Goal: Find contact information: Obtain details needed to contact an individual or organization

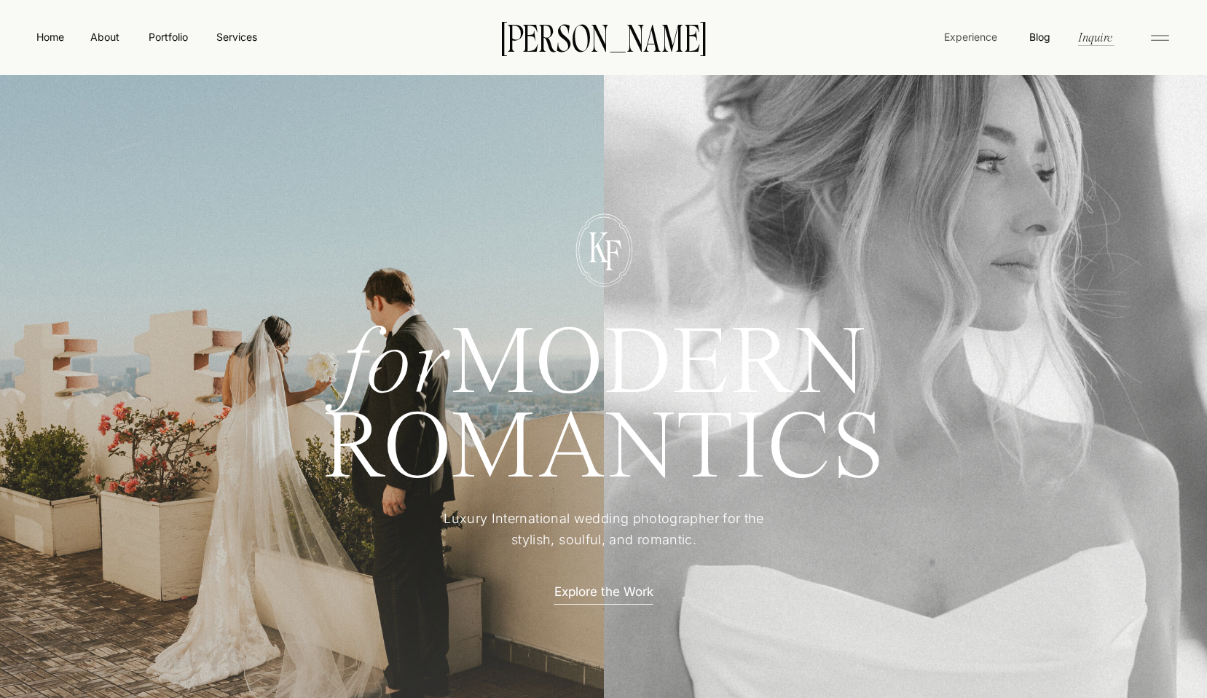
click at [971, 35] on nav "Experience" at bounding box center [971, 36] width 56 height 15
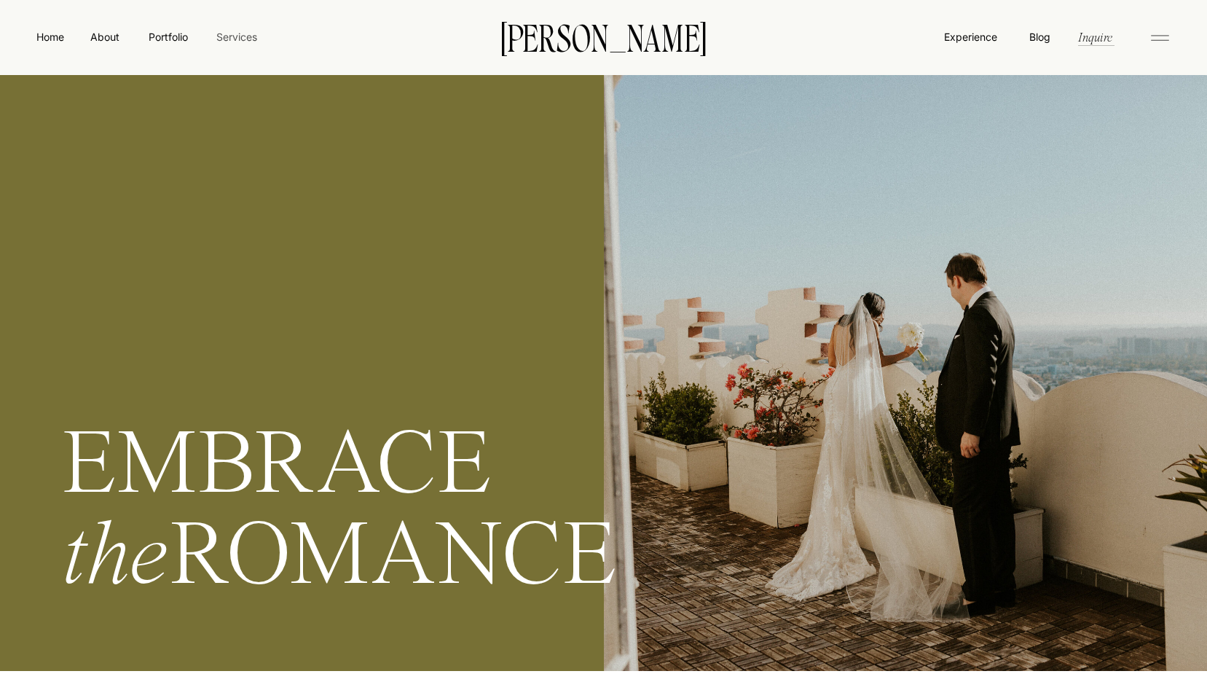
click at [241, 42] on nav "Services" at bounding box center [236, 36] width 43 height 15
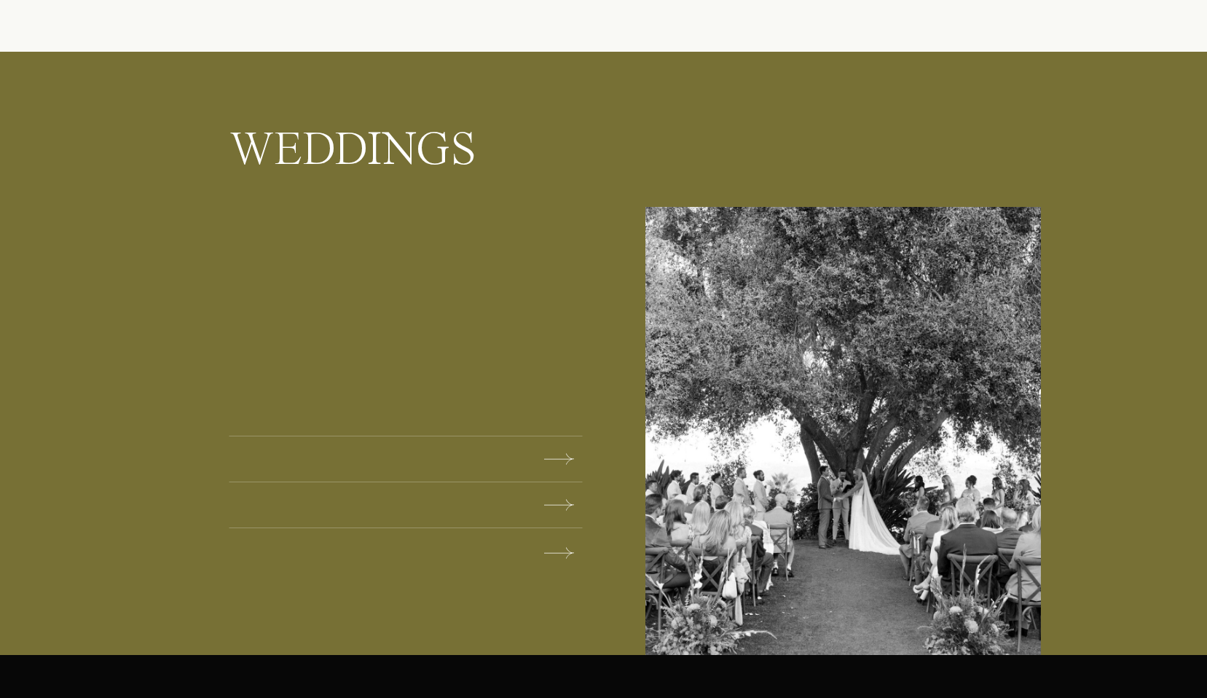
scroll to position [1785, 0]
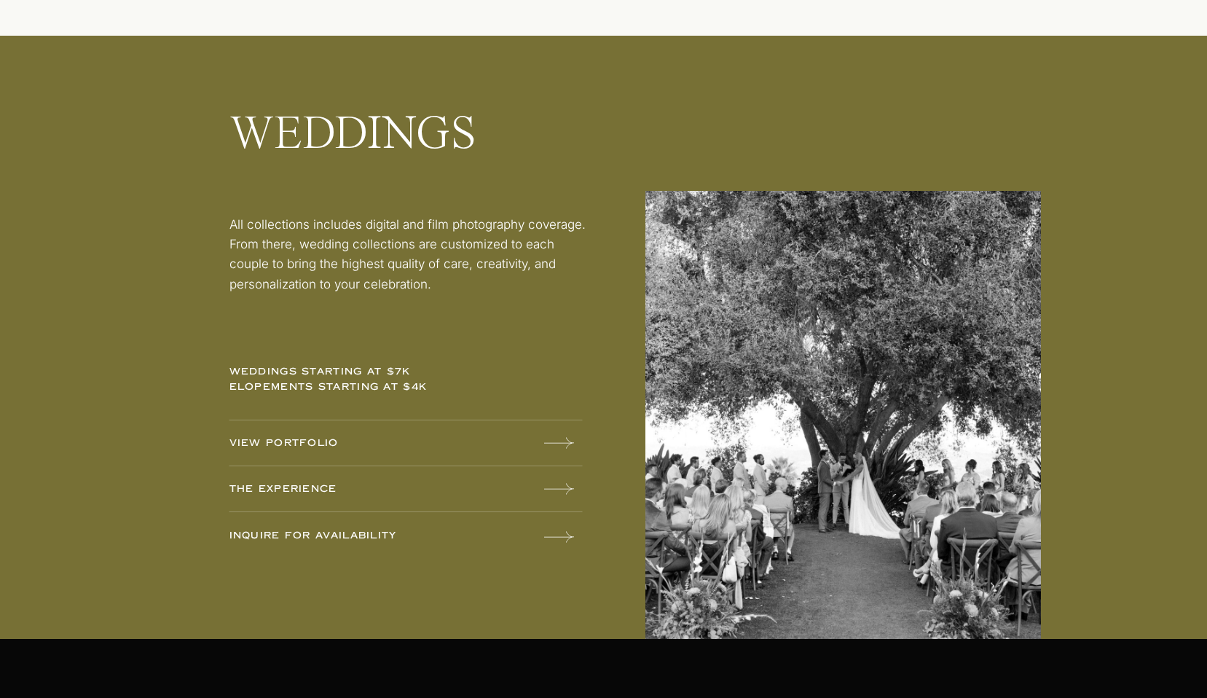
click at [298, 377] on p "weddings starting at $7k elopements starting at $4k" at bounding box center [343, 383] width 228 height 38
click at [305, 365] on p "weddings starting at $7k elopements starting at $4k" at bounding box center [343, 383] width 228 height 38
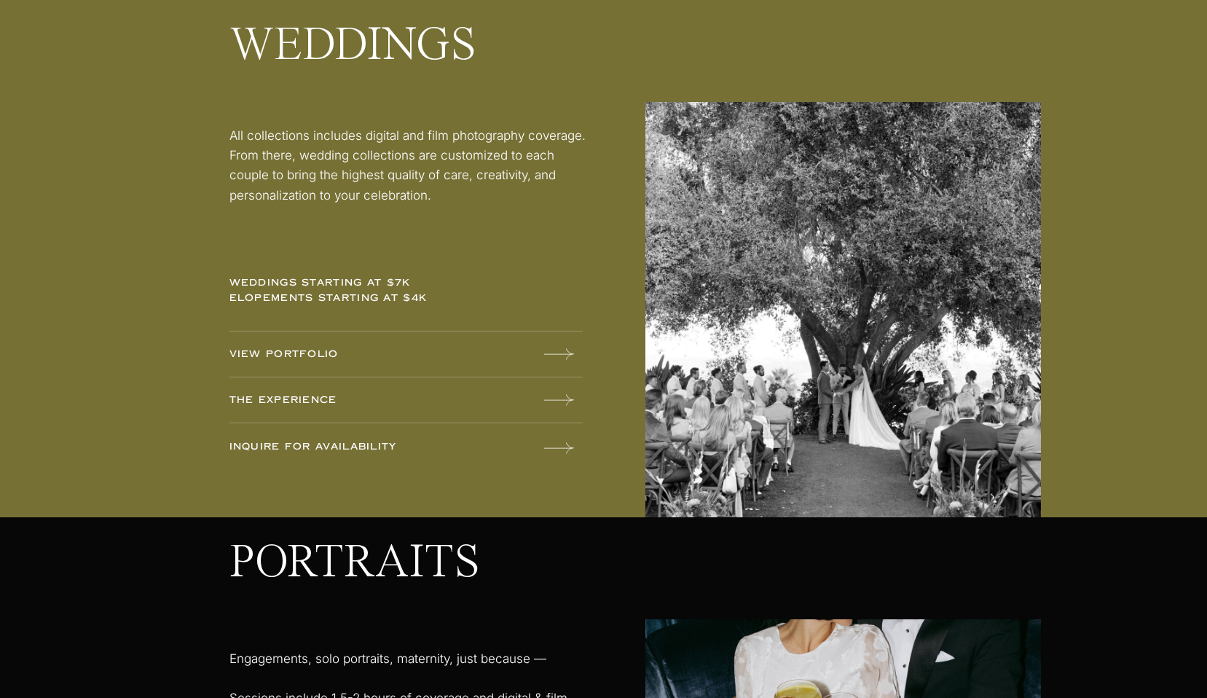
scroll to position [1890, 0]
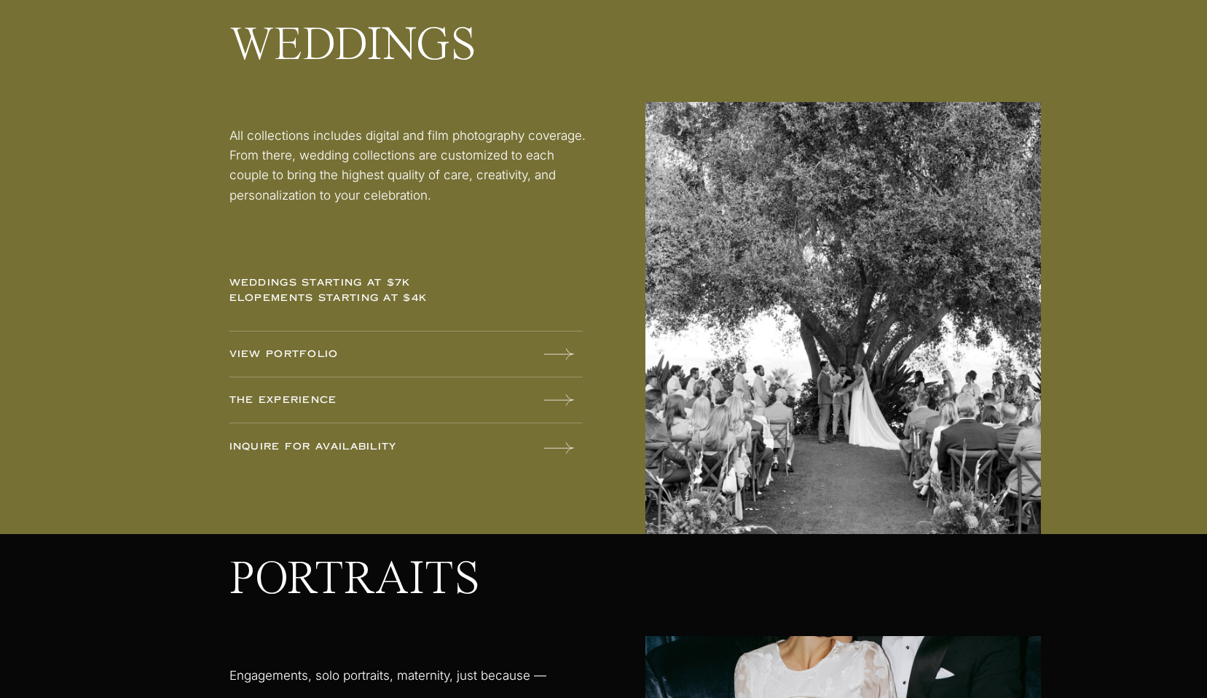
click at [296, 402] on p "The experience" at bounding box center [343, 401] width 228 height 16
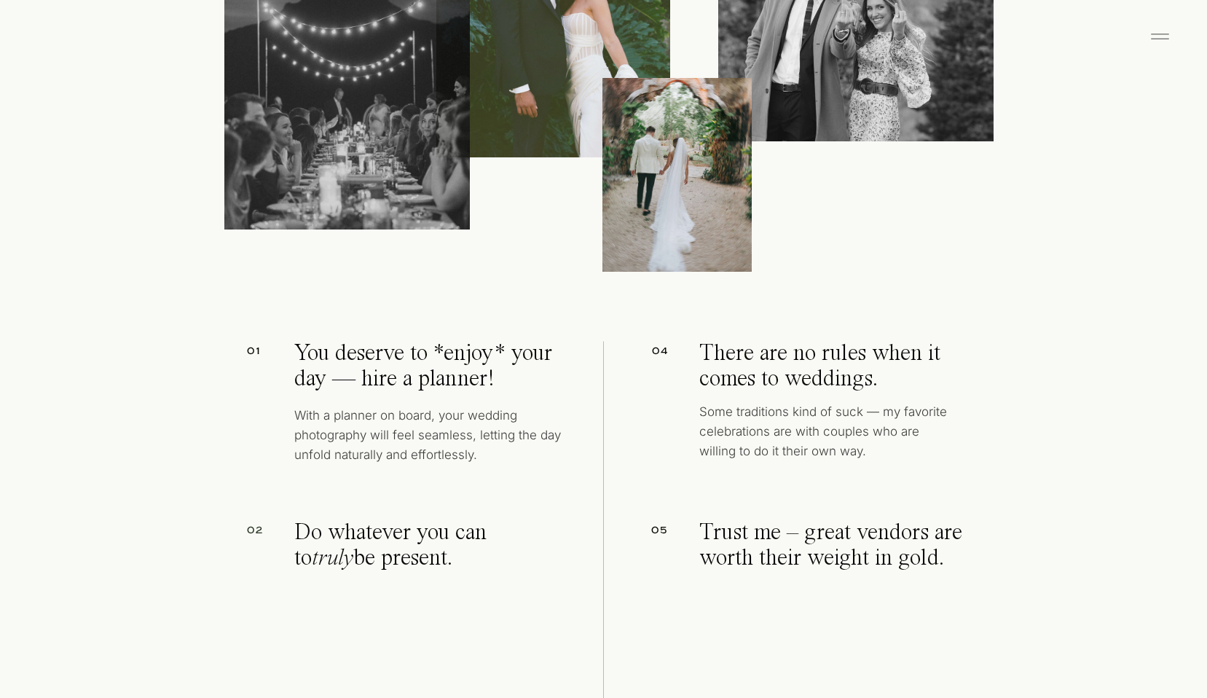
scroll to position [6453, 0]
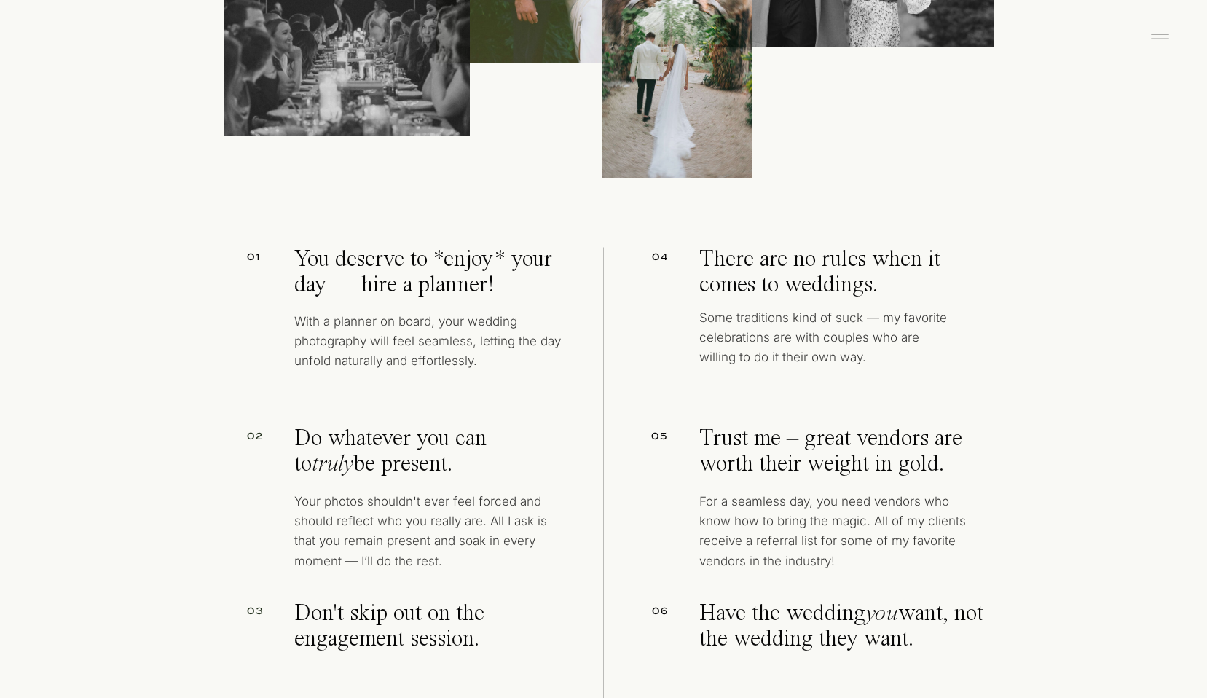
click at [346, 325] on p "With a planner on board, your wedding photography will feel seamless, letting t…" at bounding box center [430, 347] width 272 height 71
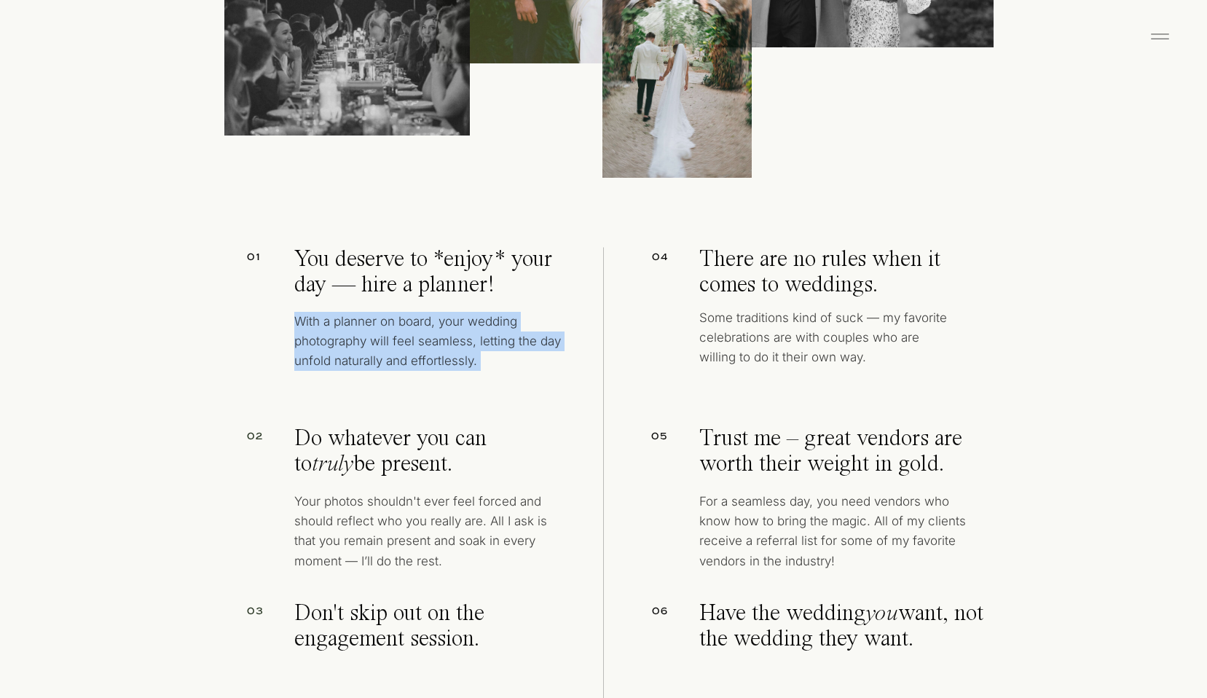
click at [326, 369] on p "With a planner on board, your wedding photography will feel seamless, letting t…" at bounding box center [430, 347] width 272 height 71
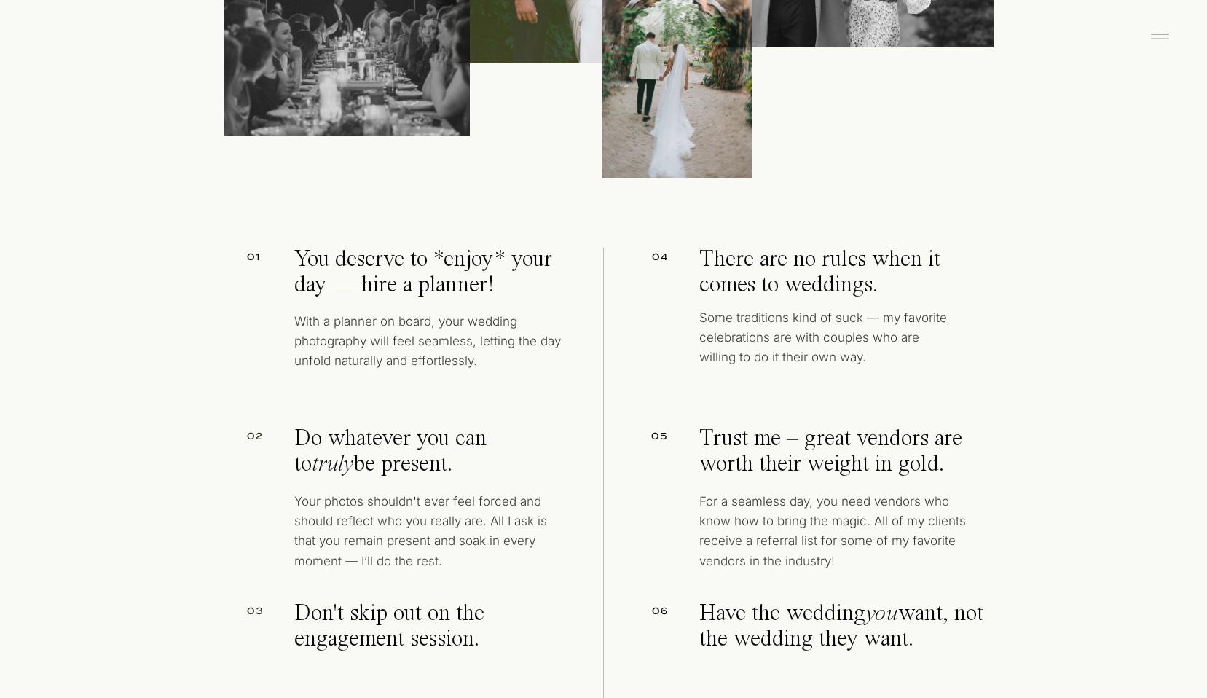
click at [326, 369] on p "With a planner on board, your wedding photography will feel seamless, letting t…" at bounding box center [430, 347] width 272 height 71
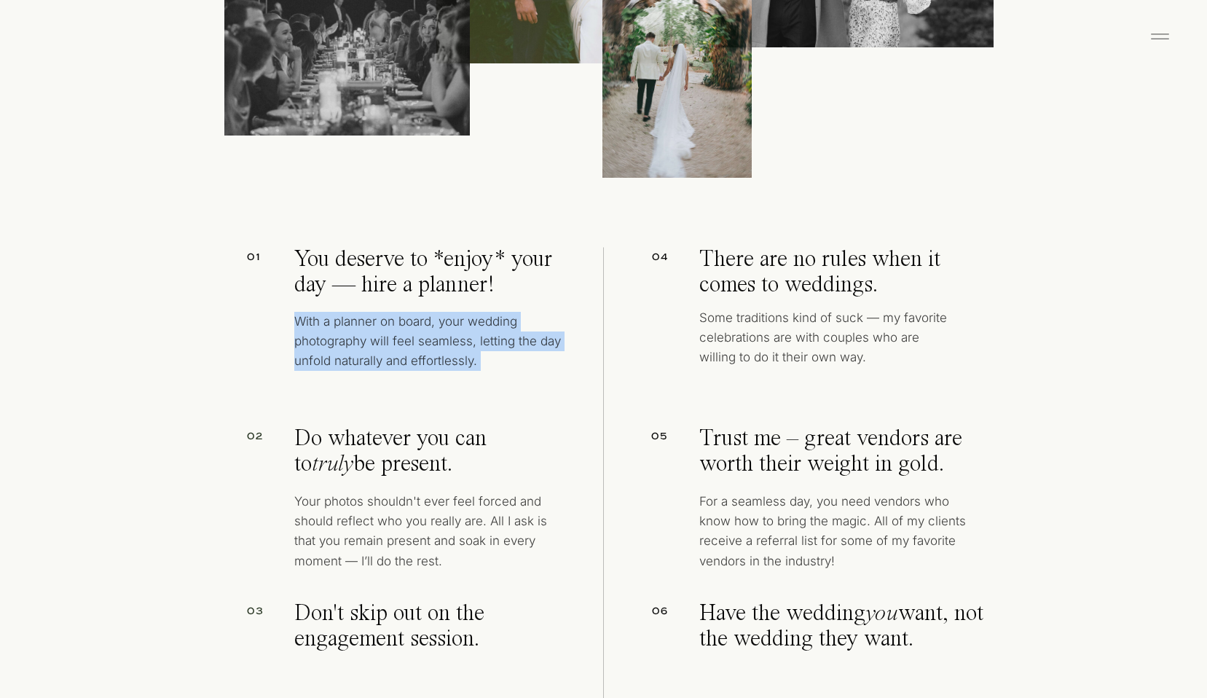
click at [318, 402] on p "I partner with the best in the industry to create heirloom-quality albums desig…" at bounding box center [424, 439] width 248 height 117
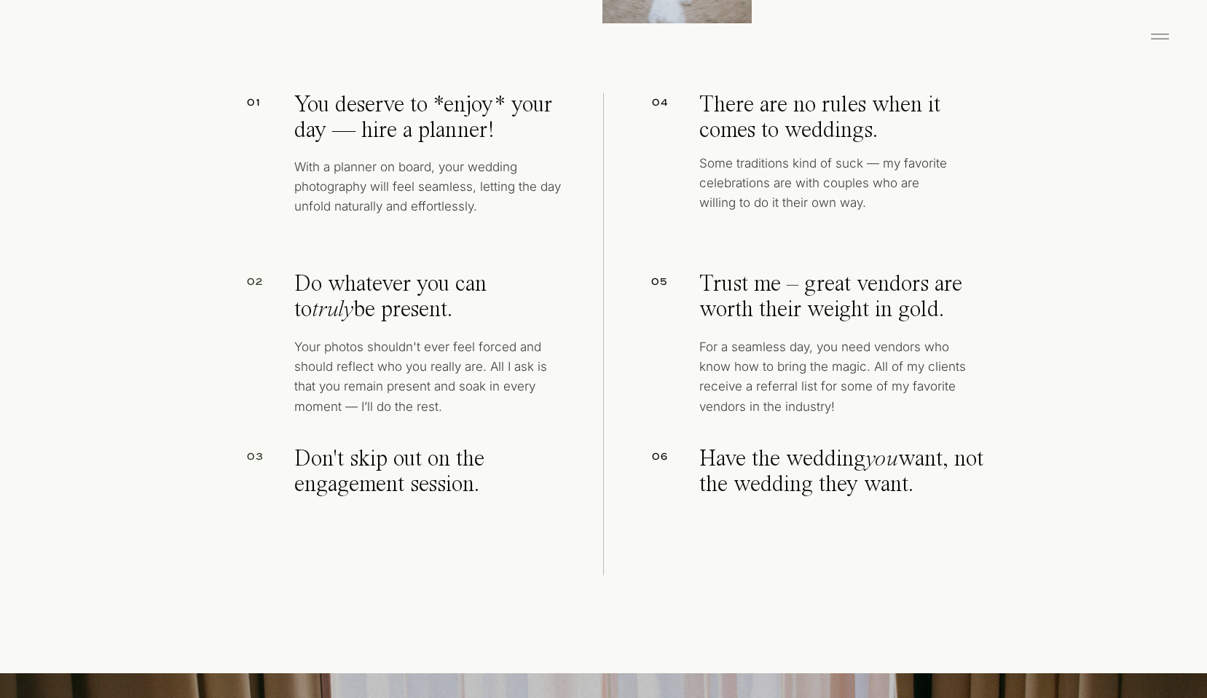
scroll to position [6614, 0]
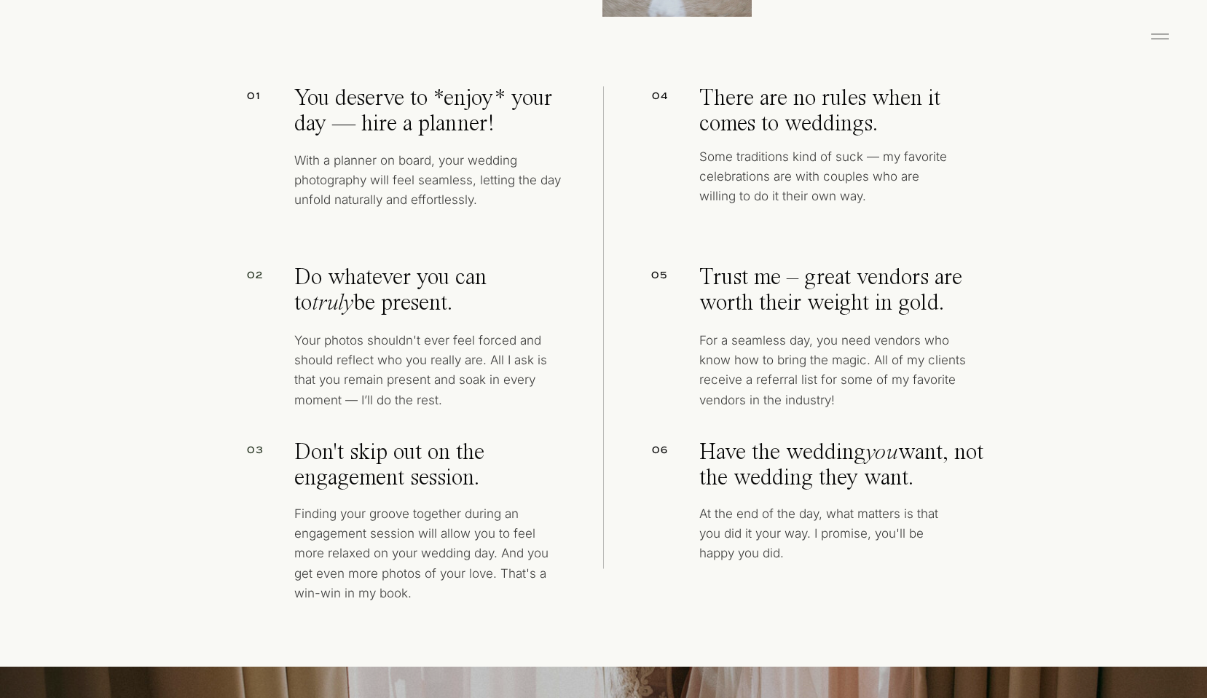
click at [313, 532] on p "Finding your groove together during an engagement session will allow you to fee…" at bounding box center [425, 556] width 262 height 104
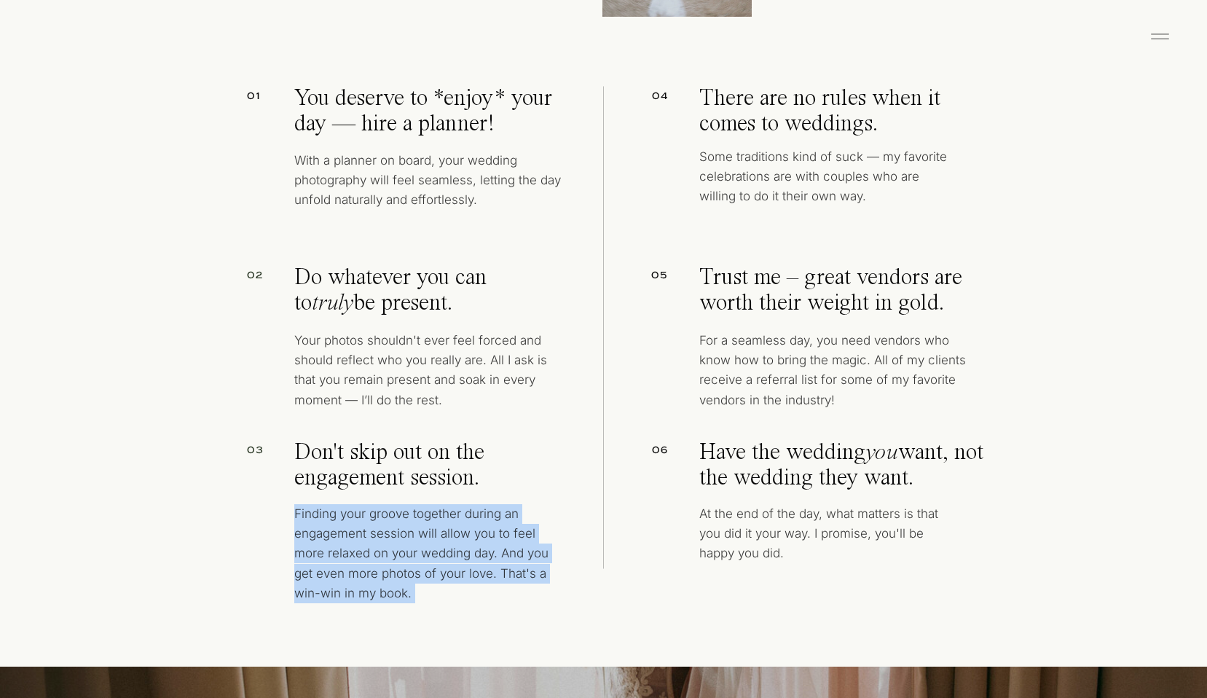
click at [299, 578] on p "Finding your groove together during an engagement session will allow you to fee…" at bounding box center [425, 556] width 262 height 104
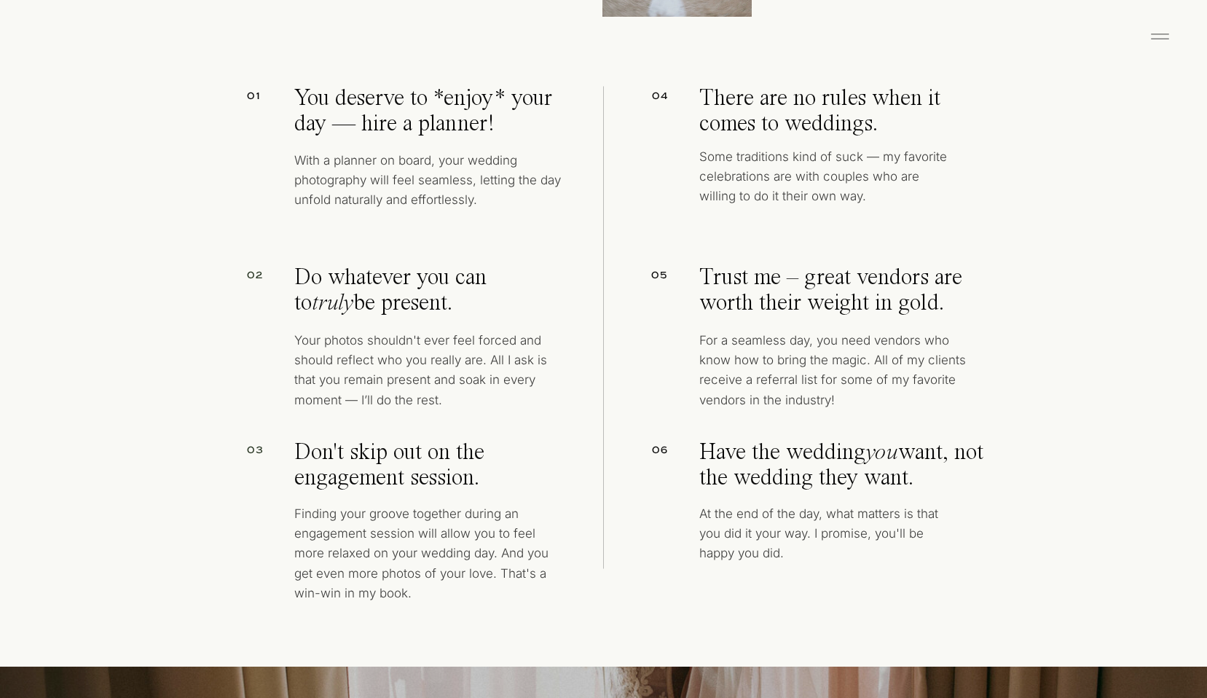
click at [299, 578] on p "Finding your groove together during an engagement session will allow you to fee…" at bounding box center [425, 556] width 262 height 104
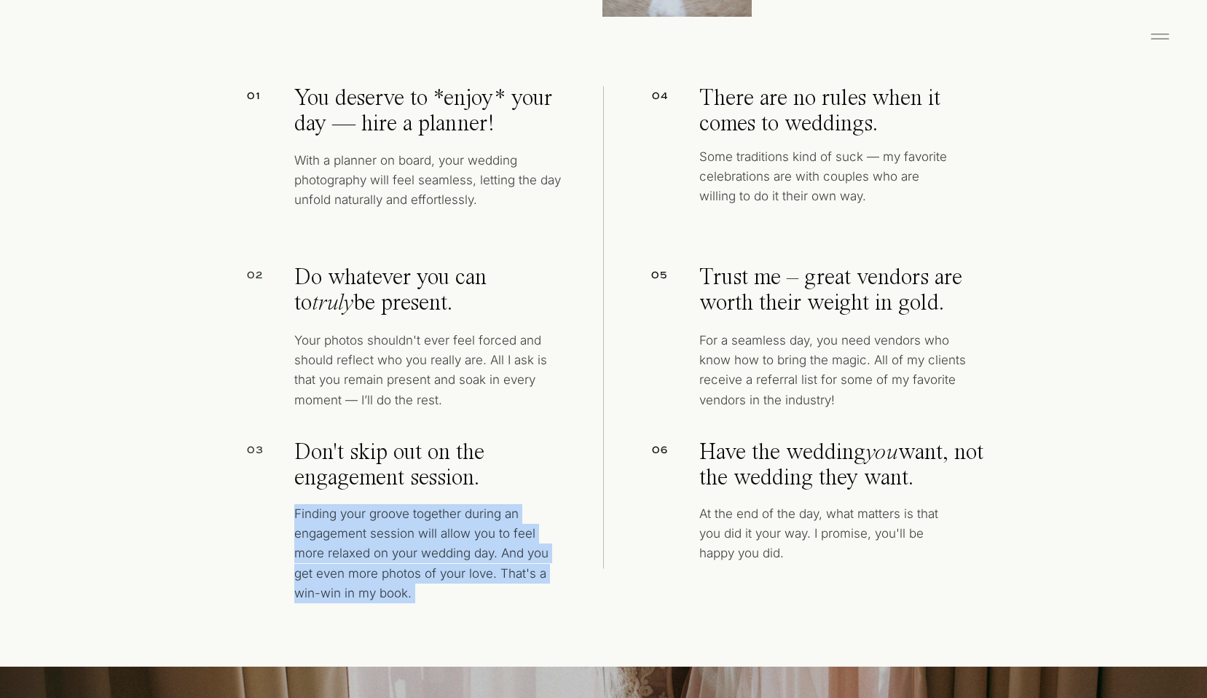
click at [299, 578] on p "Finding your groove together during an engagement session will allow you to fee…" at bounding box center [425, 556] width 262 height 104
click at [310, 563] on p "Finding your groove together during an engagement session will allow you to fee…" at bounding box center [425, 556] width 262 height 104
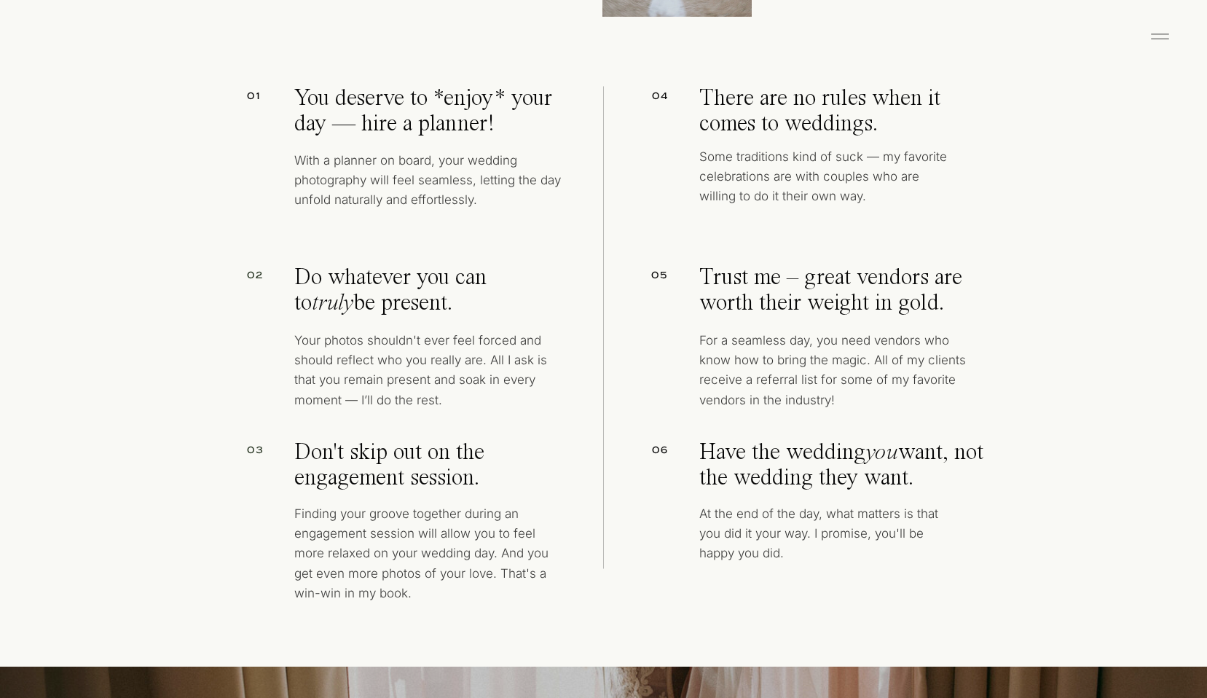
click at [310, 563] on p "Finding your groove together during an engagement session will allow you to fee…" at bounding box center [425, 556] width 262 height 104
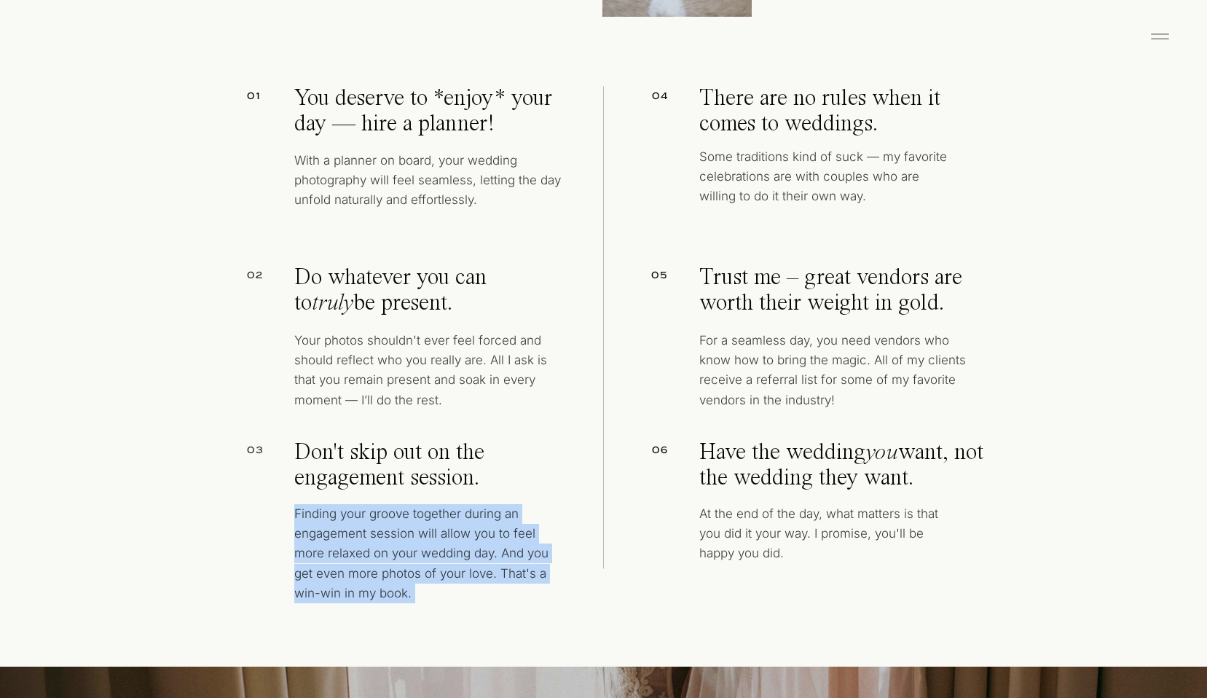
click at [302, 592] on p "Finding your groove together during an engagement session will allow you to fee…" at bounding box center [425, 556] width 262 height 104
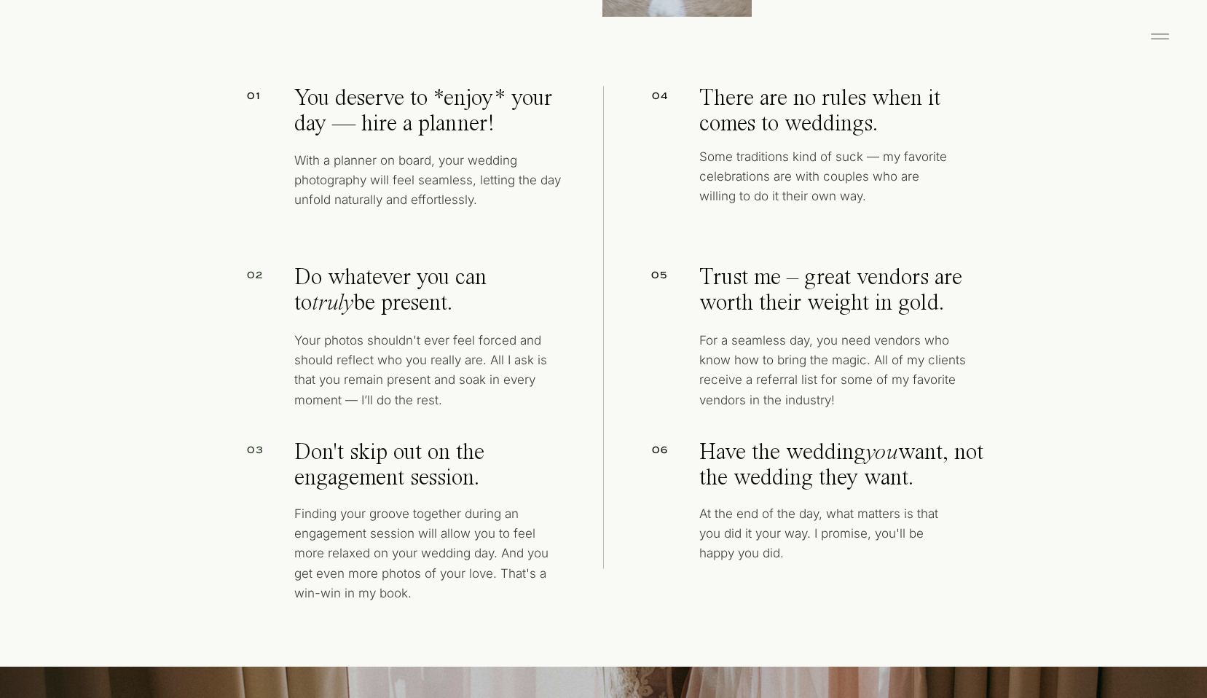
click at [758, 367] on p "For a seamless day, you need vendors who know how to bring the magic. All of my…" at bounding box center [836, 370] width 275 height 79
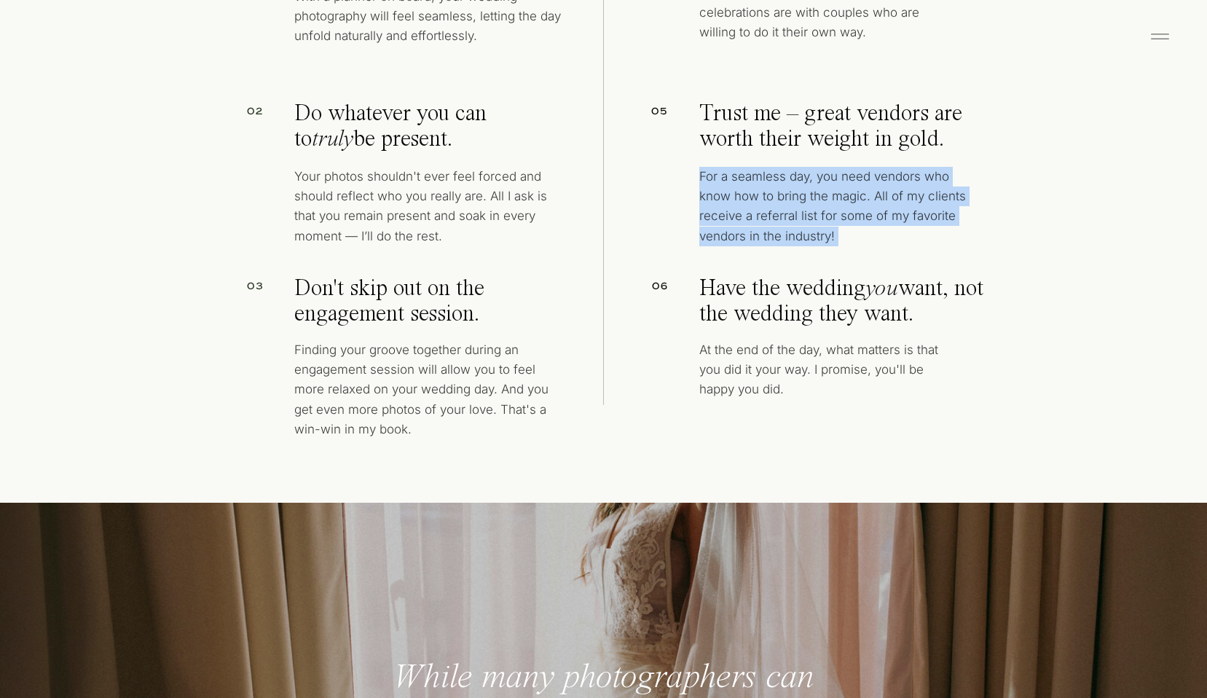
click at [758, 367] on p "At the end of the day, what matters is that you did it your way. I promise, you…" at bounding box center [821, 376] width 244 height 73
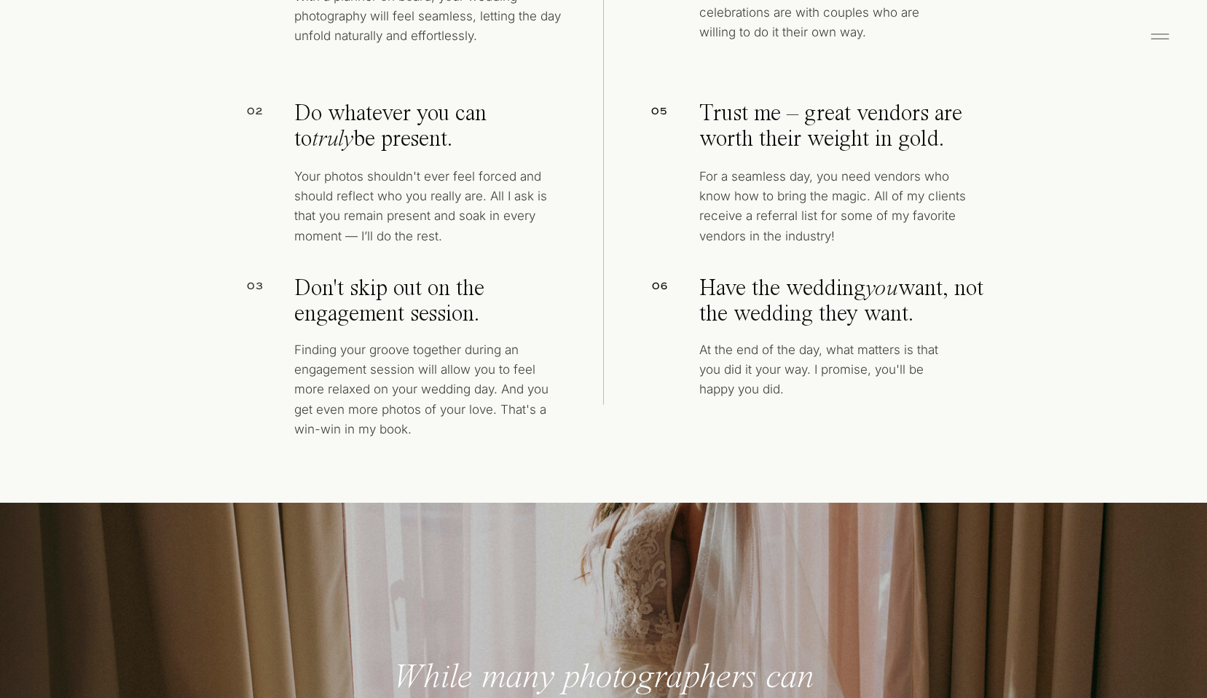
click at [758, 367] on p "At the end of the day, what matters is that you did it your way. I promise, you…" at bounding box center [821, 376] width 244 height 73
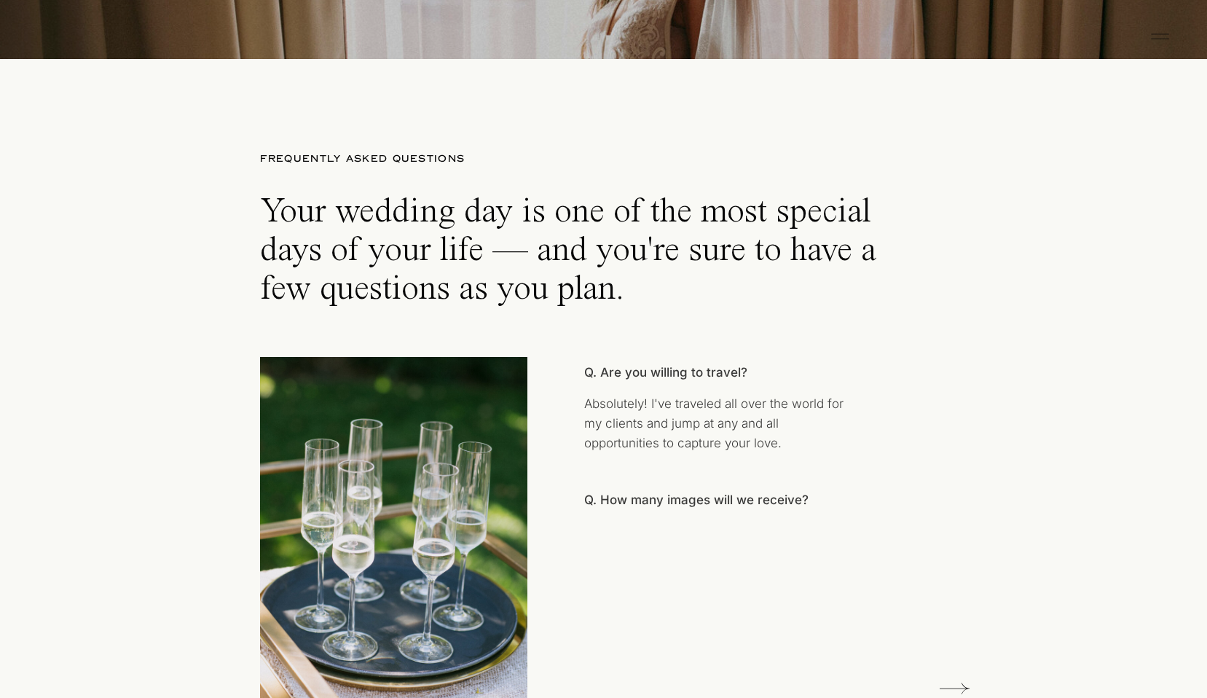
scroll to position [7945, 0]
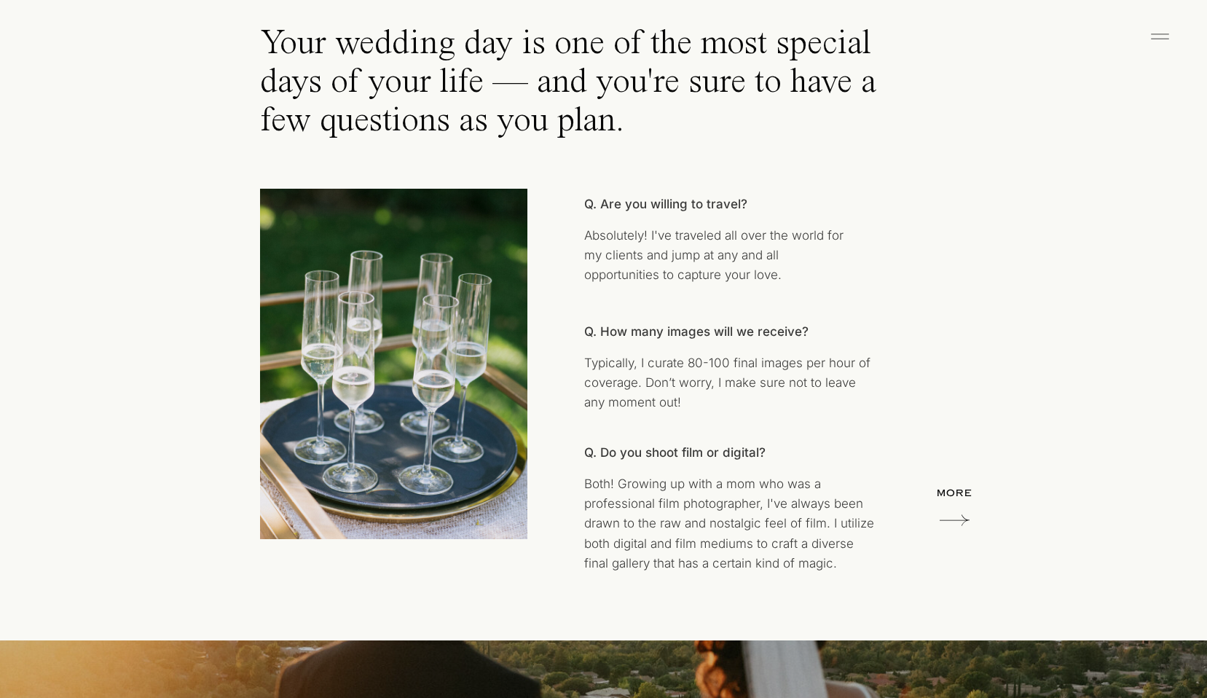
click at [758, 367] on p "Typically, I curate 80-100 final images per hour of coverage. Don’t worry, I ma…" at bounding box center [729, 387] width 290 height 69
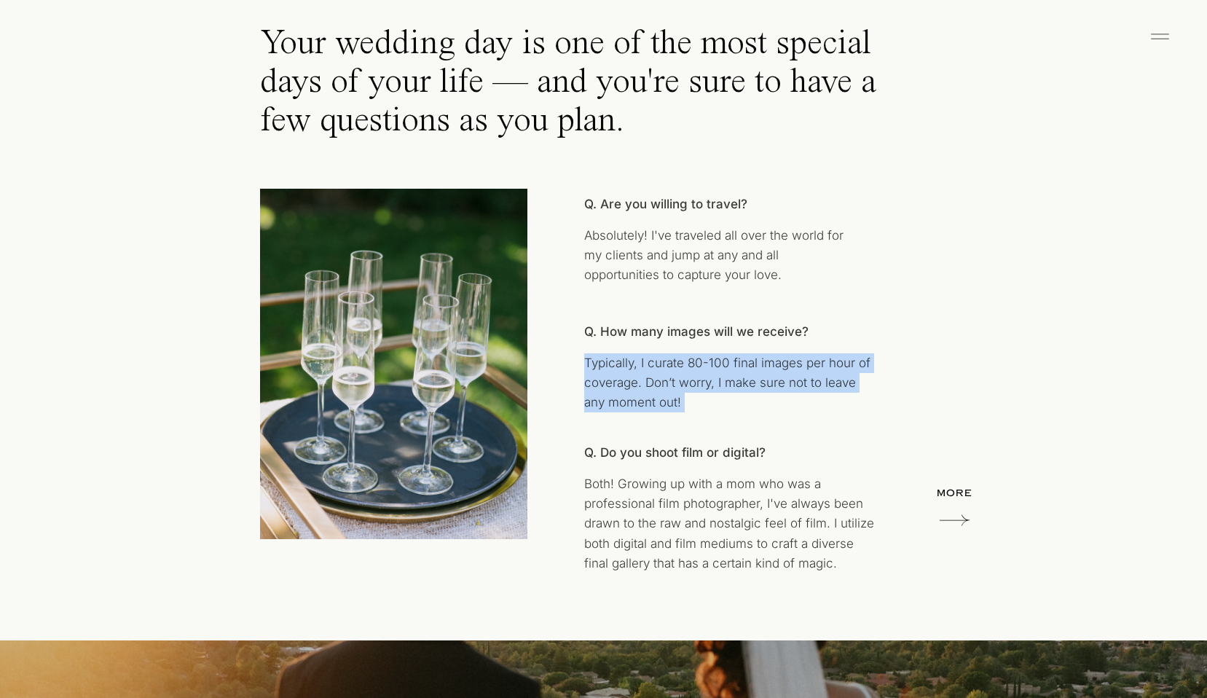
click at [727, 419] on p "Typically, I curate 80-100 final images per hour of coverage. Don’t worry, I ma…" at bounding box center [729, 387] width 290 height 69
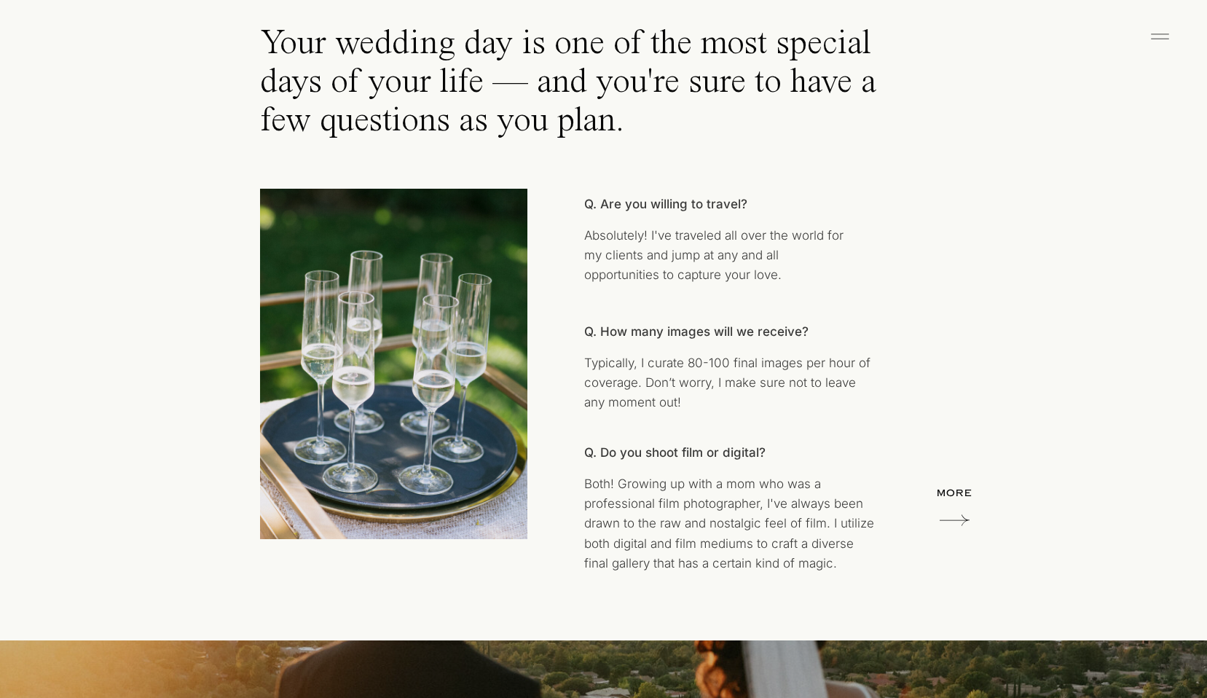
click at [727, 419] on p "Typically, I curate 80-100 final images per hour of coverage. Don’t worry, I ma…" at bounding box center [729, 387] width 290 height 69
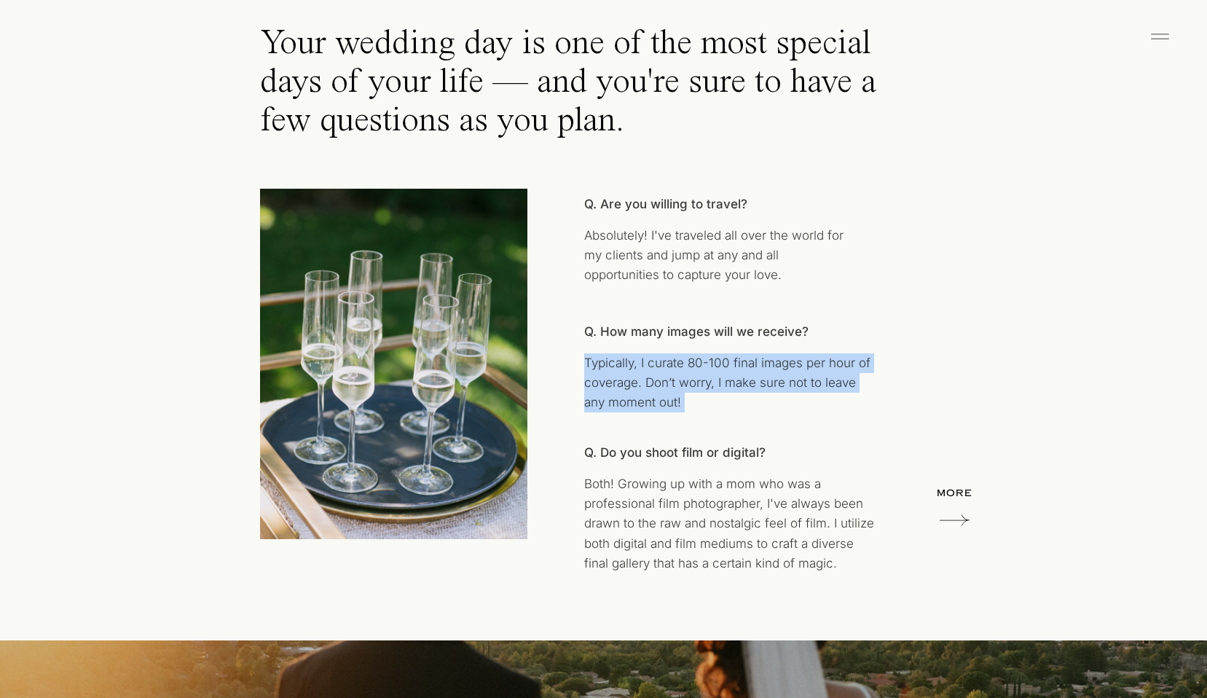
click at [727, 419] on p "Typically, I curate 80-100 final images per hour of coverage. Don’t worry, I ma…" at bounding box center [729, 387] width 290 height 69
click at [690, 530] on p "Both! Growing up with a mom who was a professional film photographer, I've alwa…" at bounding box center [729, 535] width 290 height 122
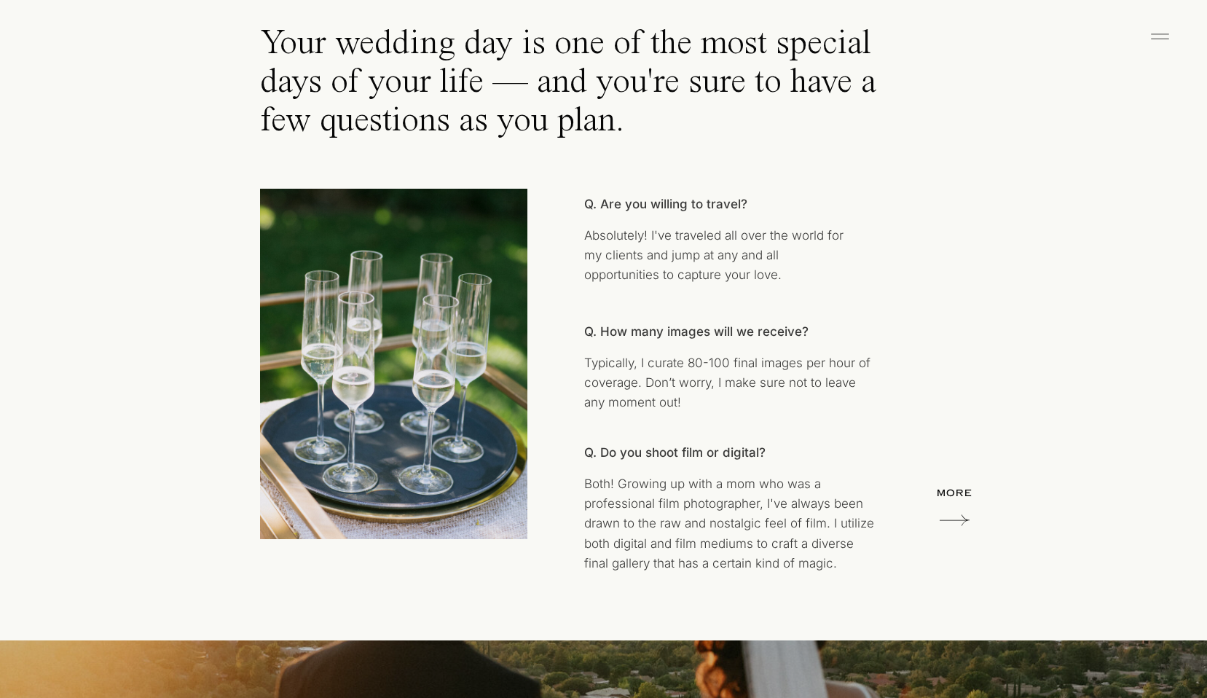
click at [690, 530] on p "Both! Growing up with a mom who was a professional film photographer, I've alwa…" at bounding box center [729, 535] width 290 height 122
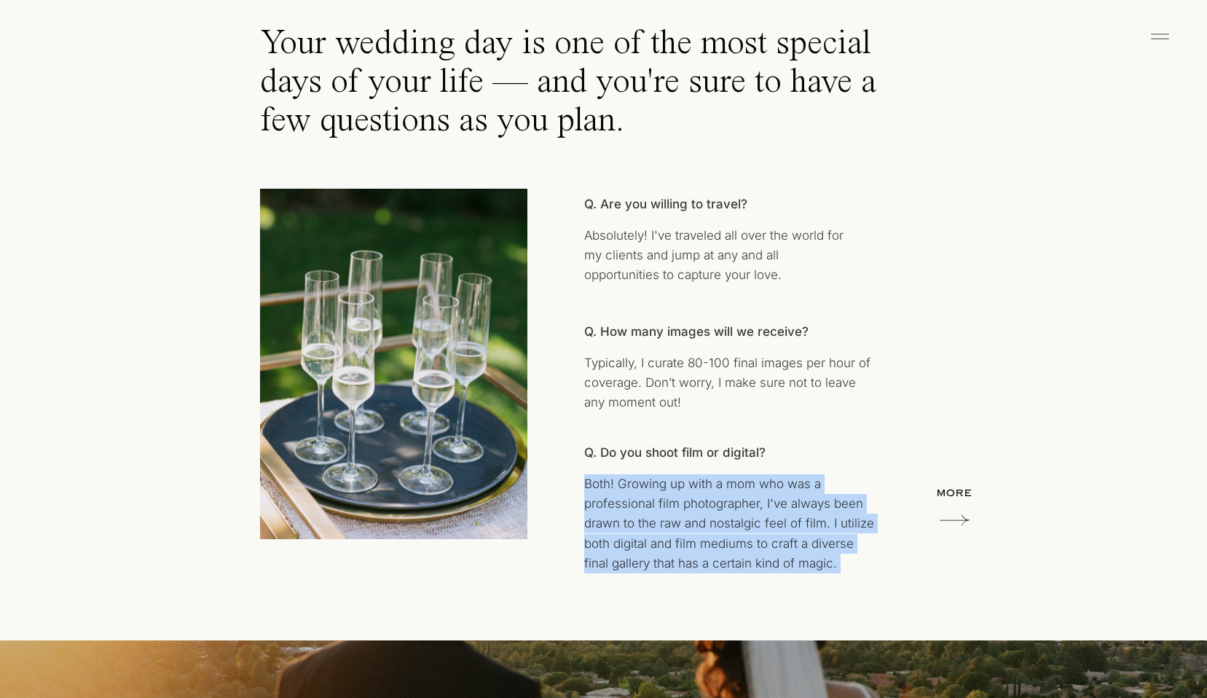
click at [690, 530] on p "Both! Growing up with a mom who was a professional film photographer, I've alwa…" at bounding box center [729, 535] width 290 height 122
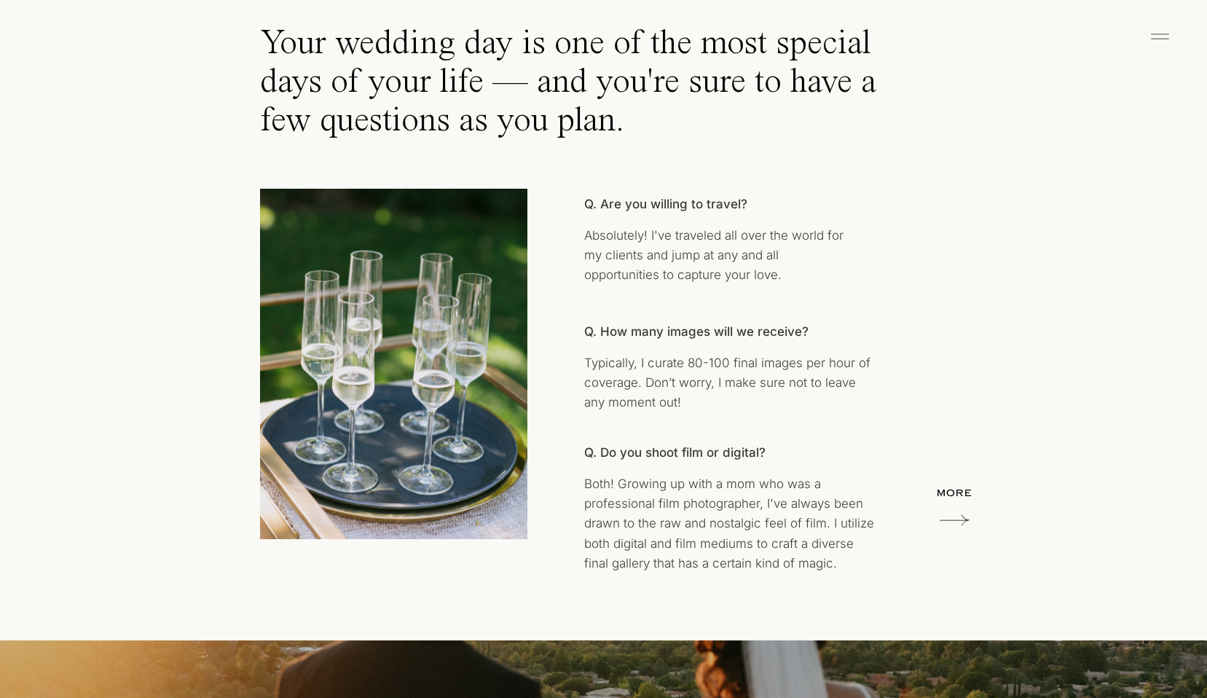
click at [690, 530] on p "Both! Growing up with a mom who was a professional film photographer, I've alwa…" at bounding box center [729, 535] width 290 height 122
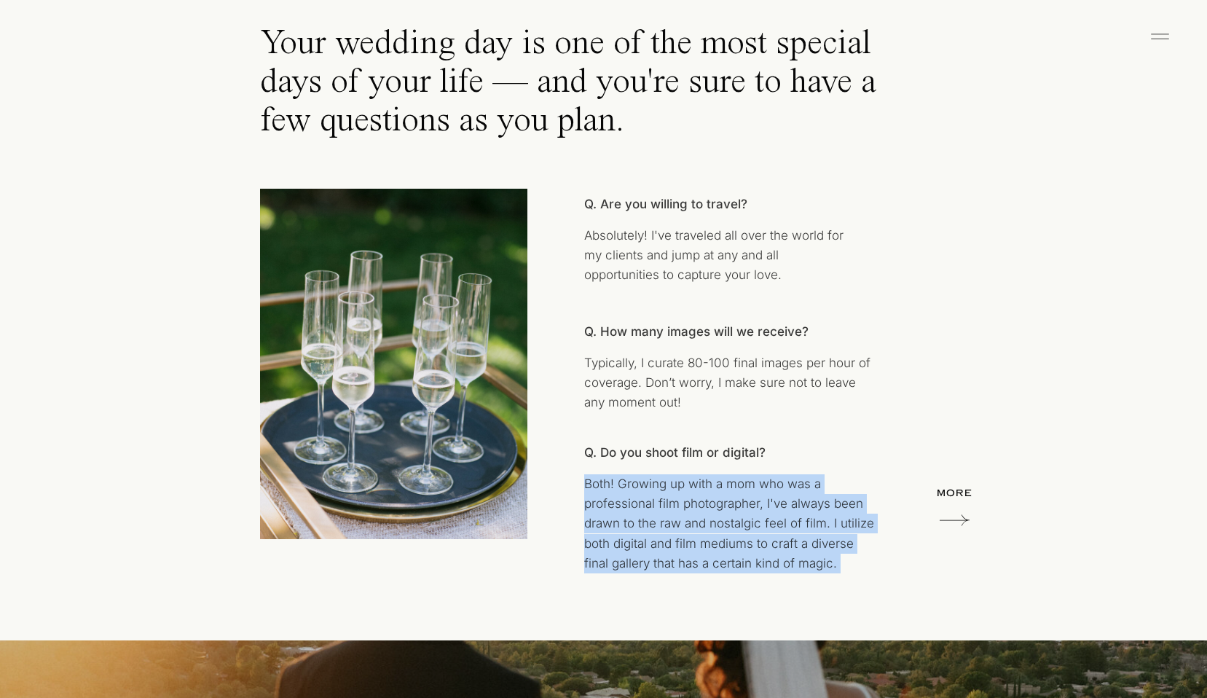
click at [735, 541] on p "Both! Growing up with a mom who was a professional film photographer, I've alwa…" at bounding box center [729, 535] width 290 height 122
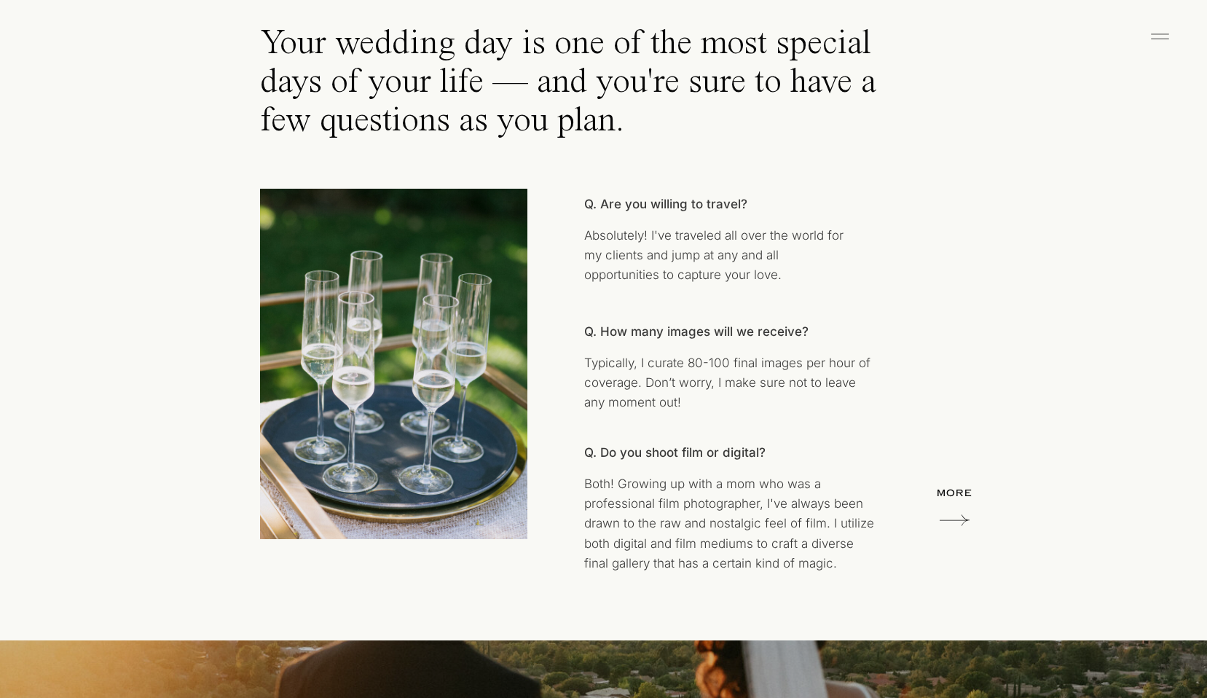
click at [735, 541] on p "Both! Growing up with a mom who was a professional film photographer, I've alwa…" at bounding box center [729, 535] width 290 height 122
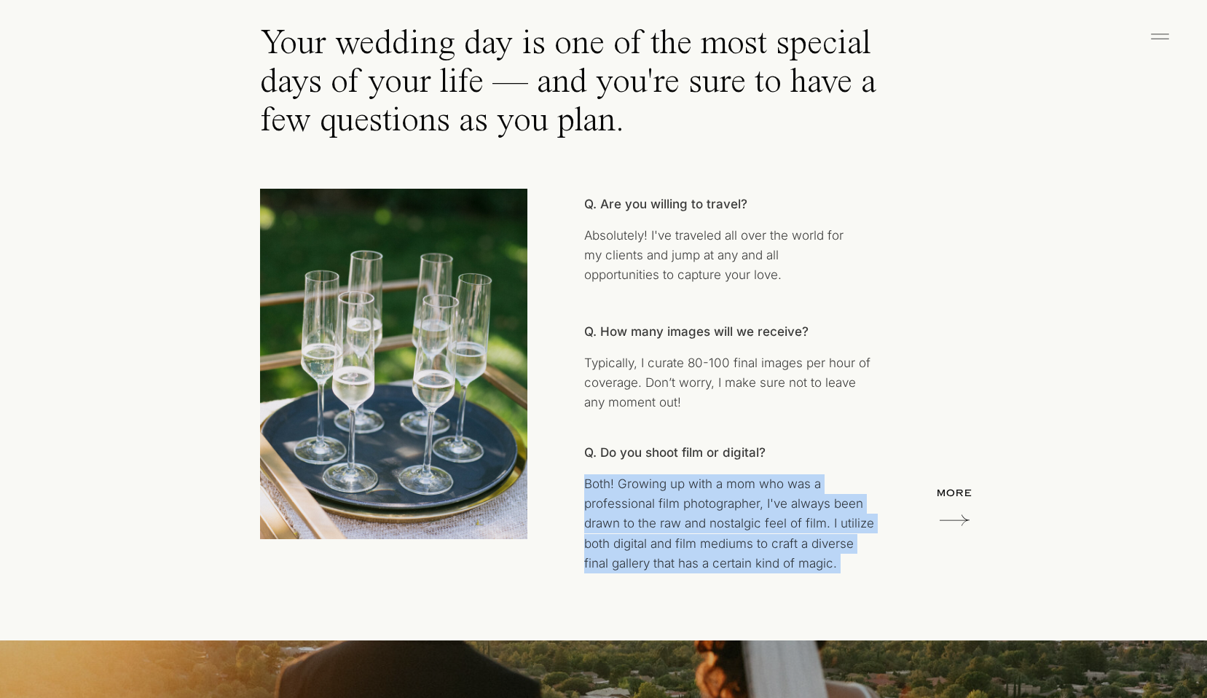
click at [763, 541] on p "Both! Growing up with a mom who was a professional film photographer, I've alwa…" at bounding box center [729, 535] width 290 height 122
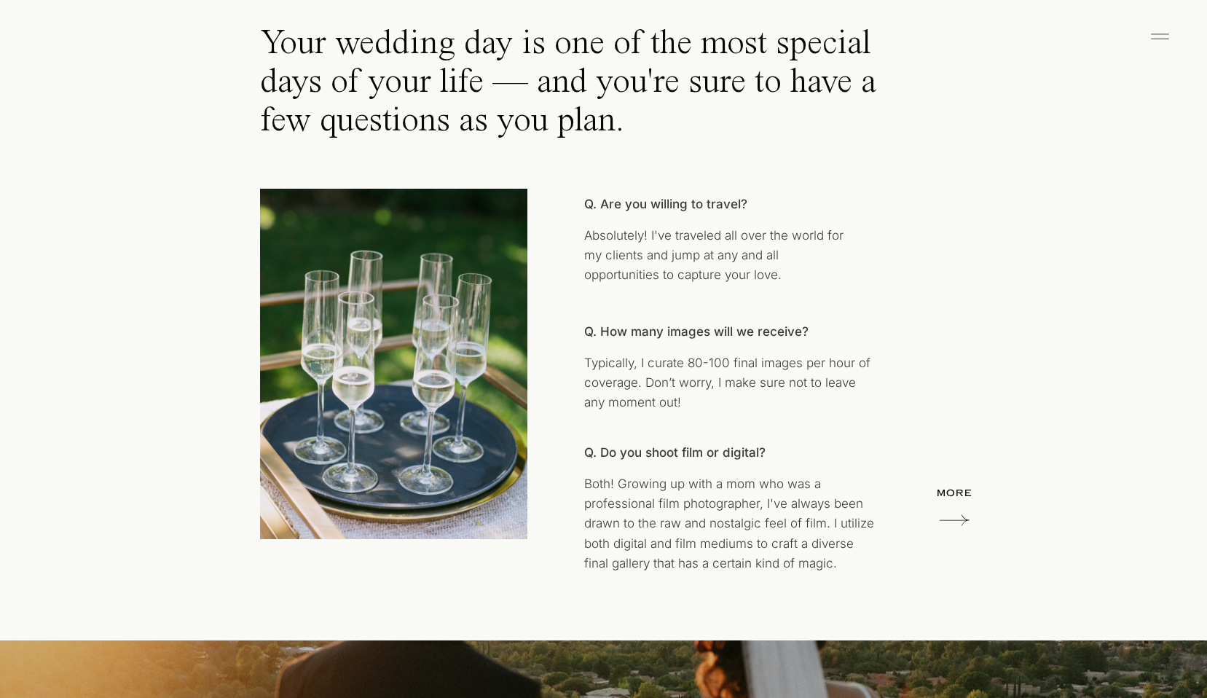
click at [948, 511] on icon at bounding box center [955, 520] width 30 height 29
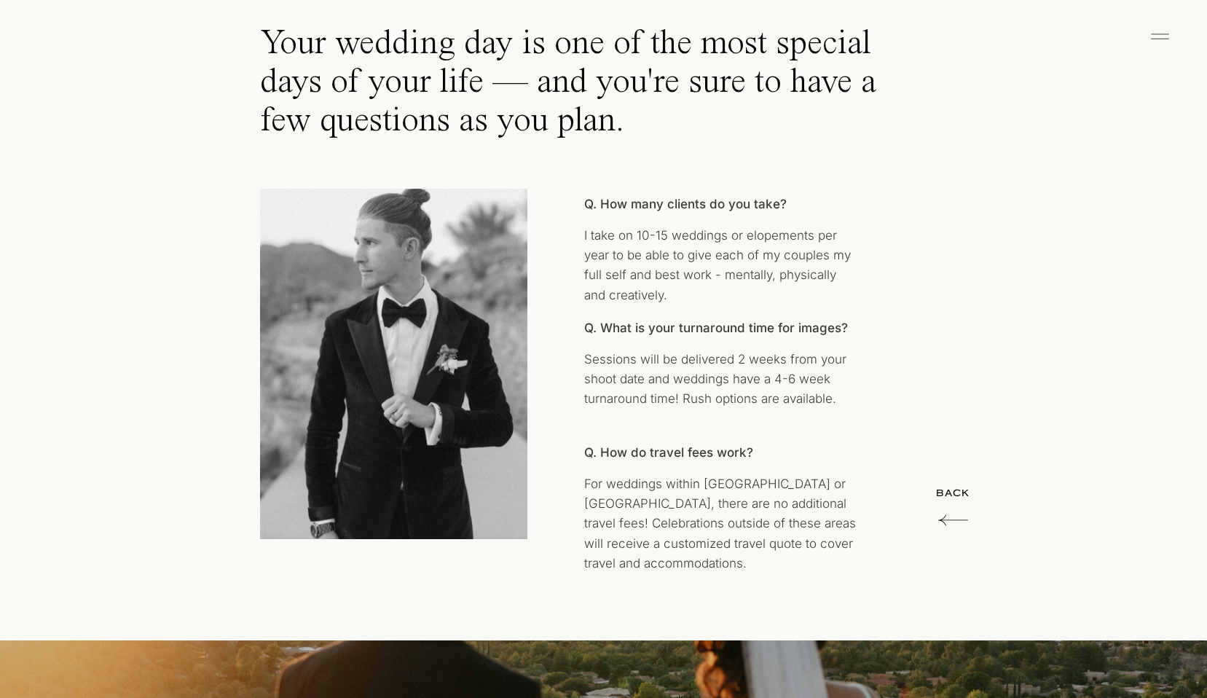
click at [947, 508] on icon at bounding box center [953, 520] width 30 height 29
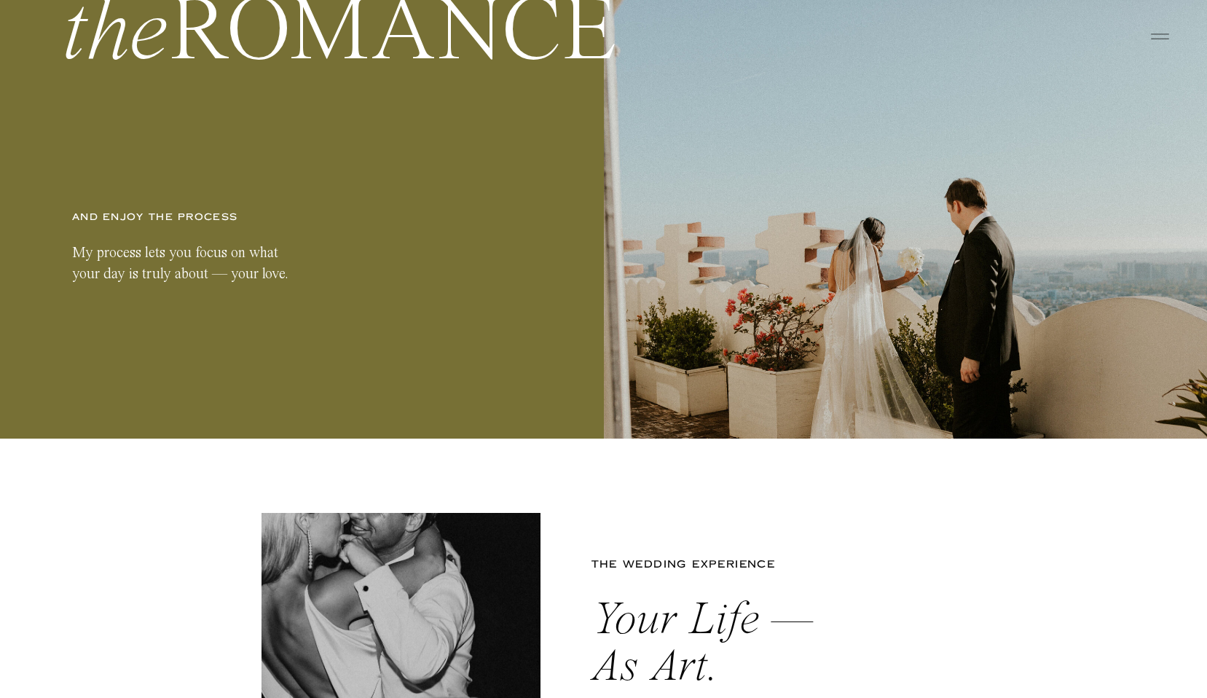
scroll to position [0, 0]
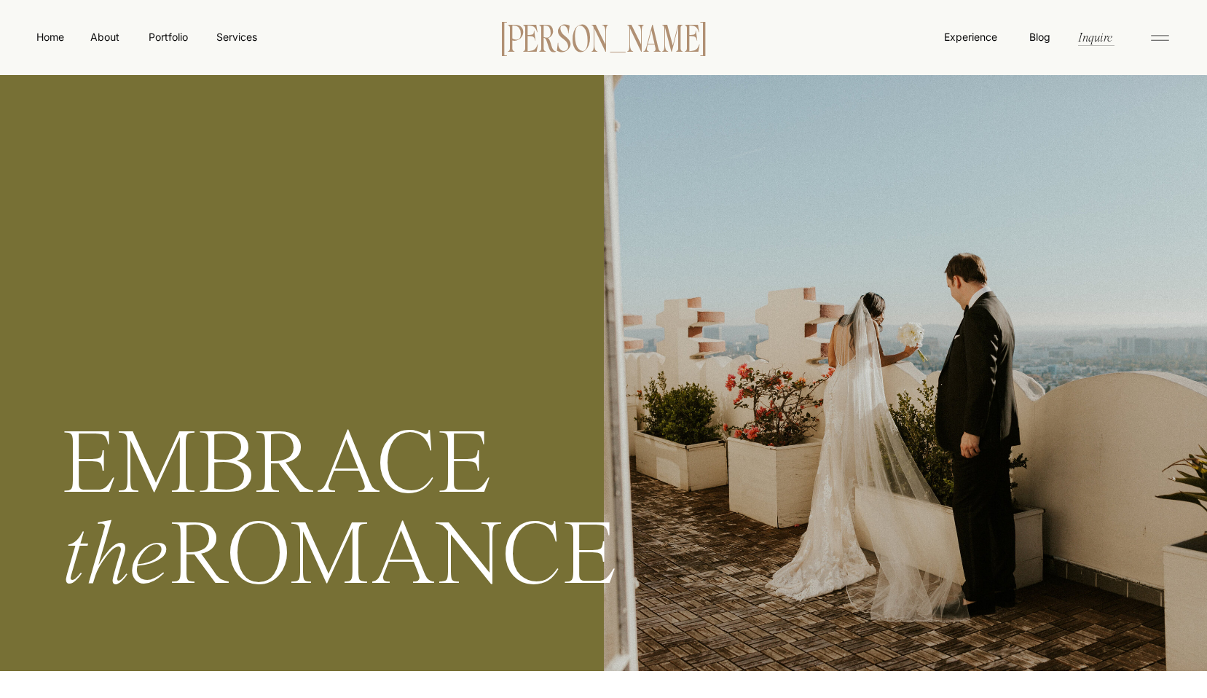
click at [610, 30] on p "[PERSON_NAME]" at bounding box center [604, 36] width 251 height 31
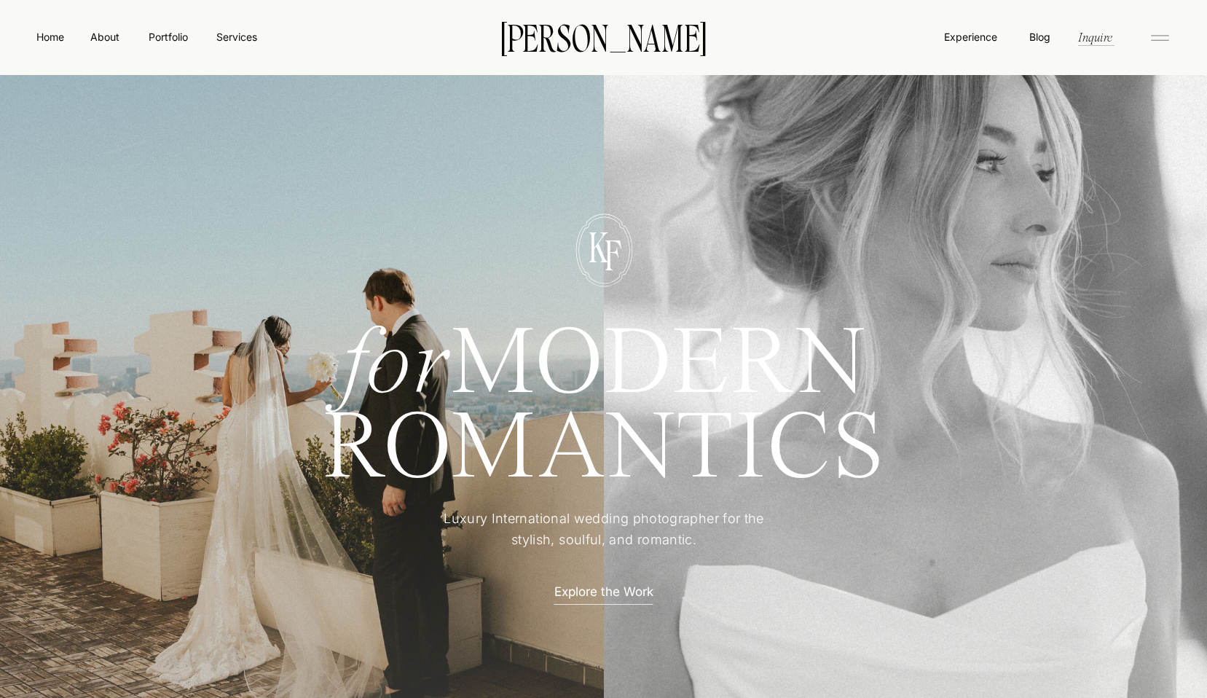
click at [1156, 37] on icon at bounding box center [1159, 37] width 29 height 23
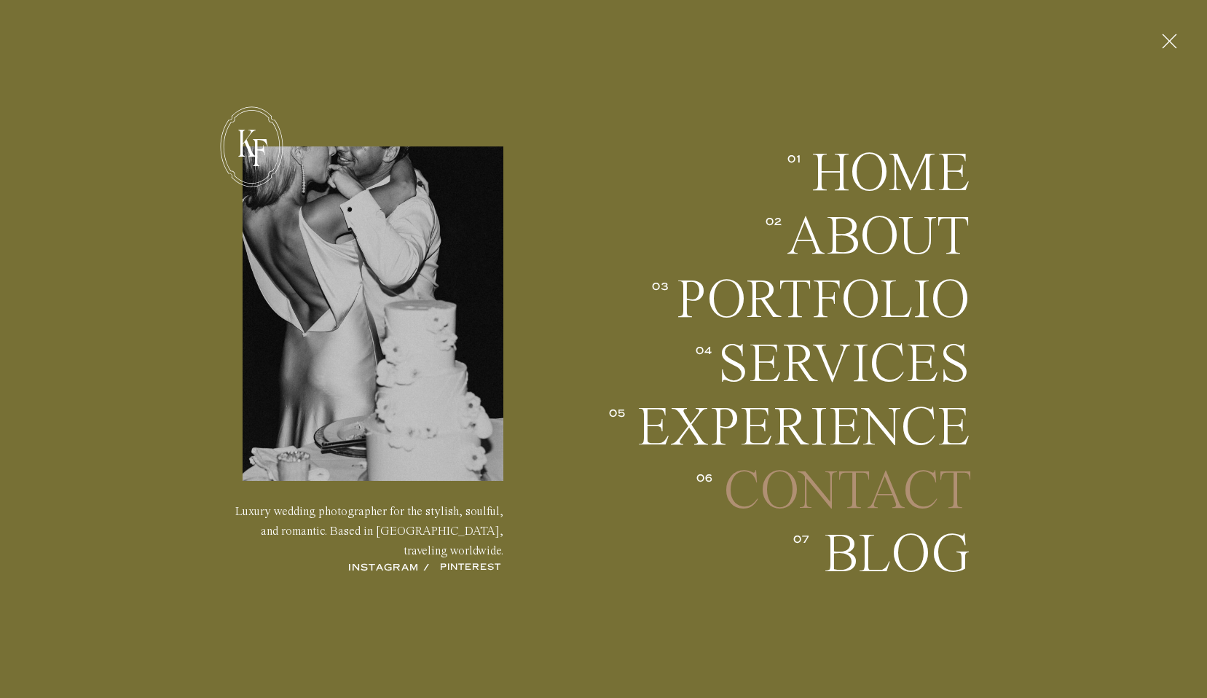
click at [811, 487] on h2 "Contact" at bounding box center [846, 491] width 247 height 54
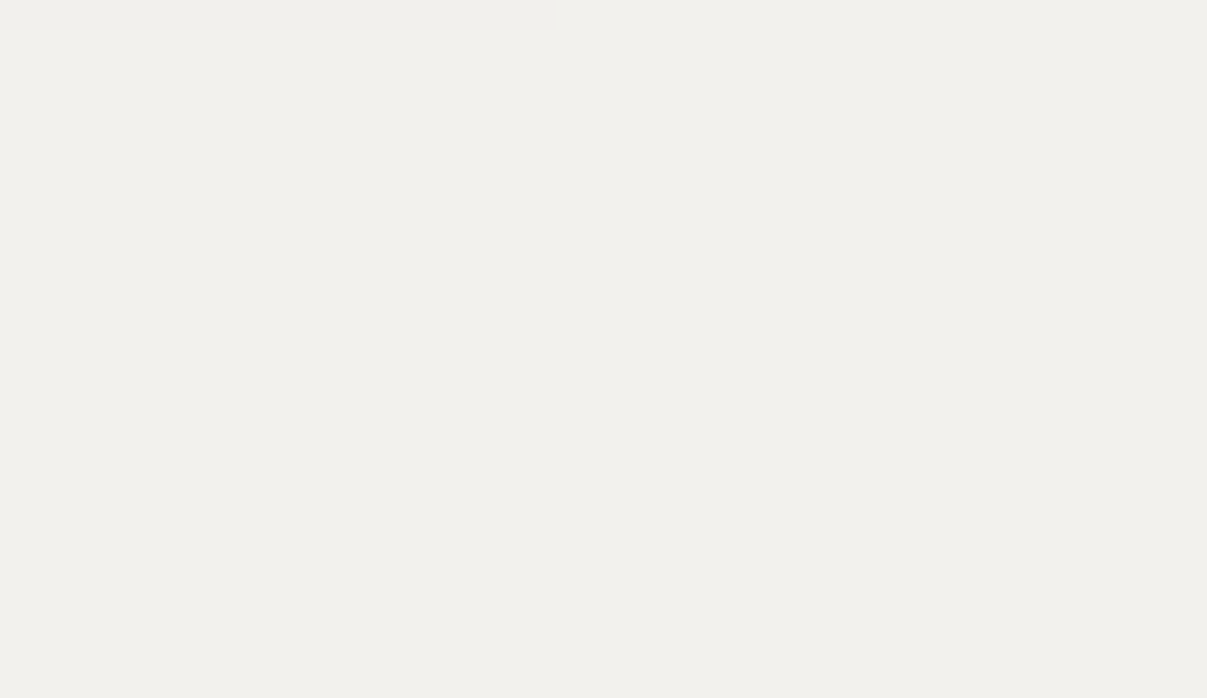
scroll to position [775, 0]
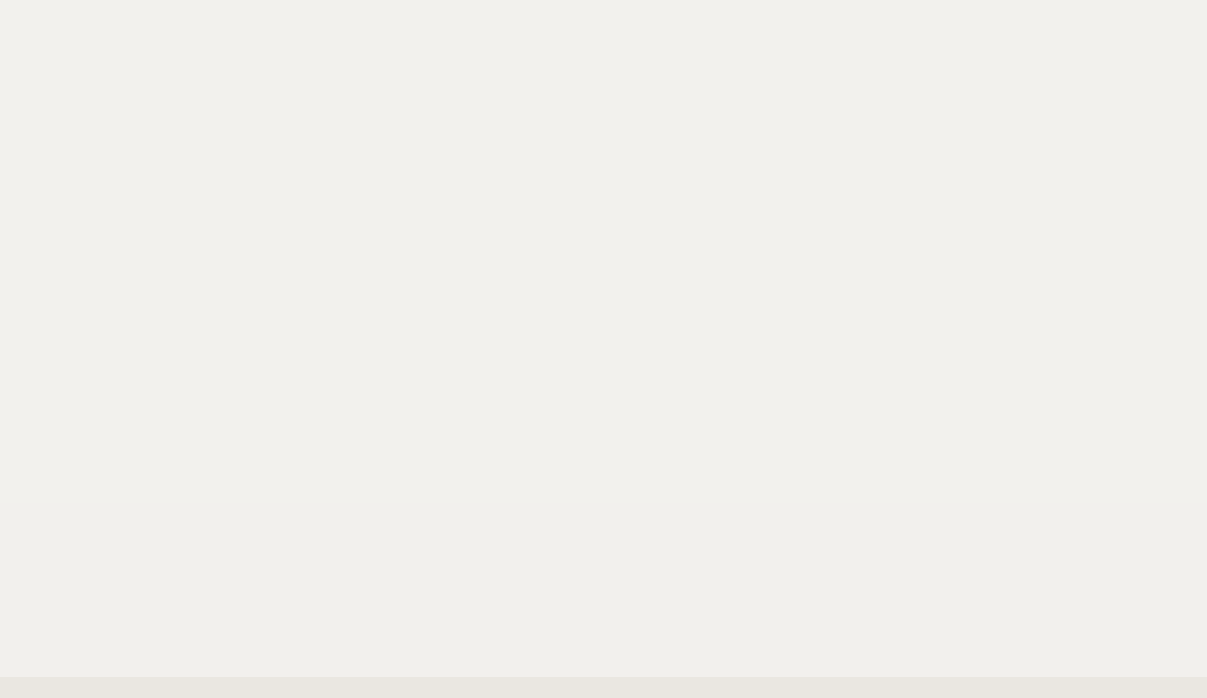
scroll to position [987, 0]
click at [539, 452] on div "Luxury wedding photographer for the stylish, soulful, and romantic. Based in [G…" at bounding box center [603, 615] width 1207 height 3205
click at [537, 452] on div "Luxury wedding photographer for the stylish, soulful, and romantic. Based in [G…" at bounding box center [603, 615] width 1207 height 3205
click at [548, 427] on div "Luxury wedding photographer for the stylish, soulful, and romantic. Based in [G…" at bounding box center [603, 615] width 1207 height 3205
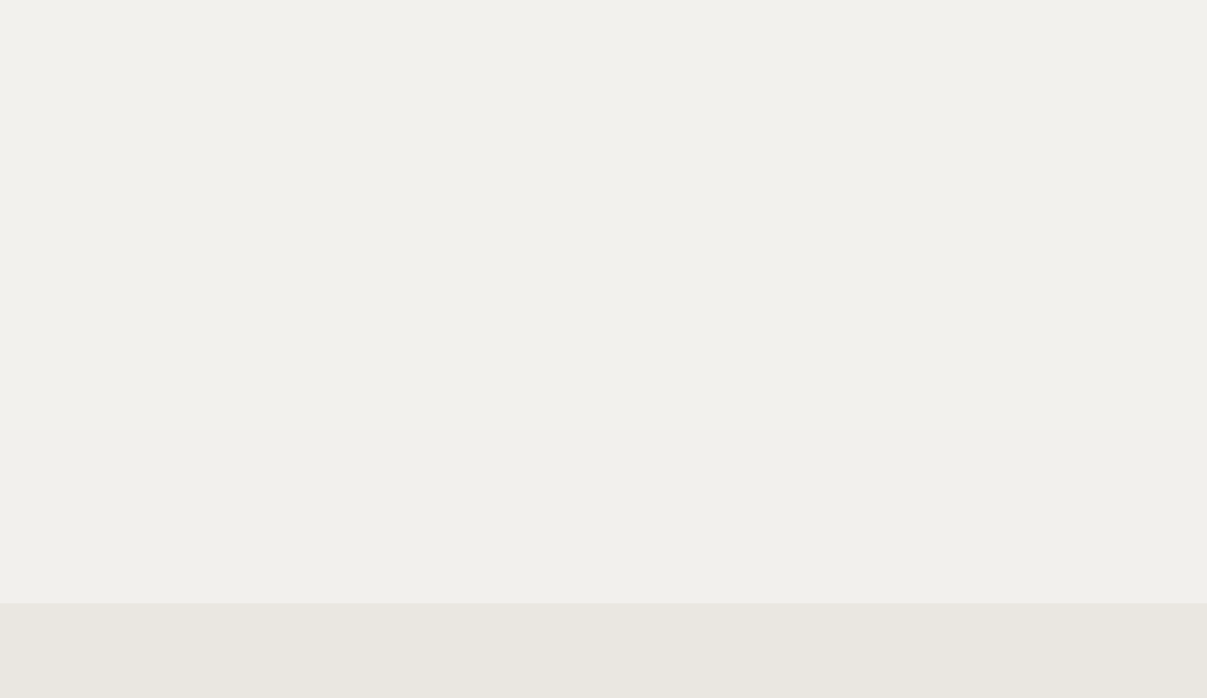
scroll to position [1057, 0]
